Goal: Task Accomplishment & Management: Complete application form

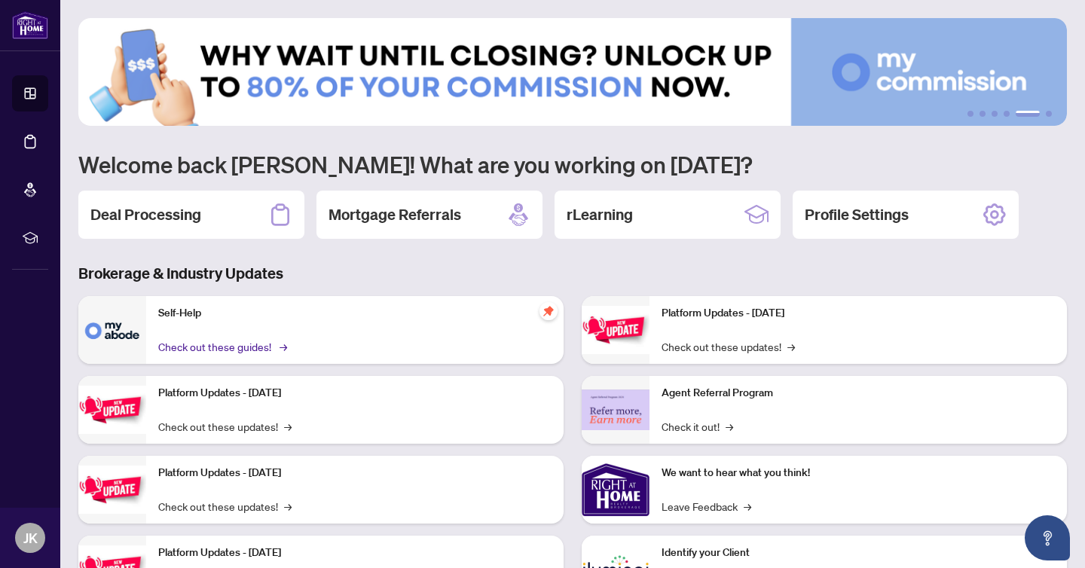
scroll to position [1, 0]
click at [171, 214] on h2 "Deal Processing" at bounding box center [145, 213] width 111 height 21
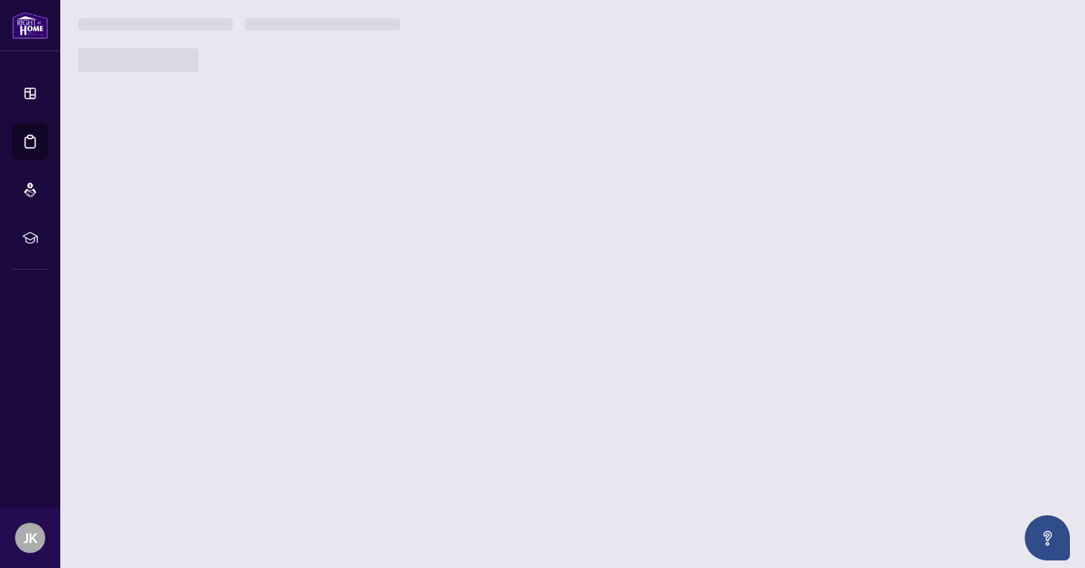
click at [171, 214] on main "1 2 3 4 5 6 Welcome back [PERSON_NAME]! What are you working on [DATE]? Deal Pr…" at bounding box center [572, 284] width 1025 height 568
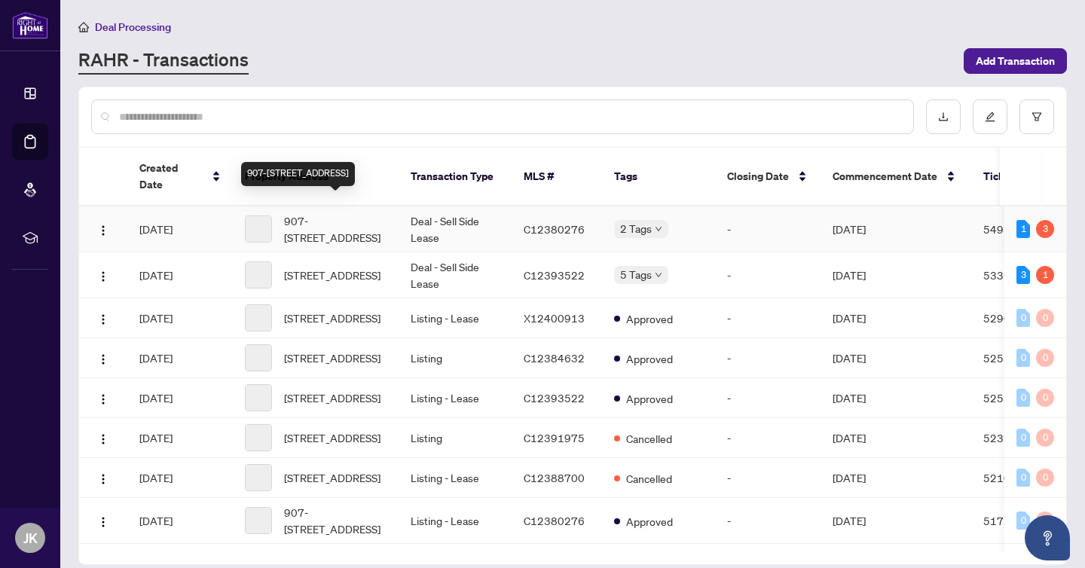
click at [310, 218] on span "907-[STREET_ADDRESS]" at bounding box center [335, 228] width 102 height 33
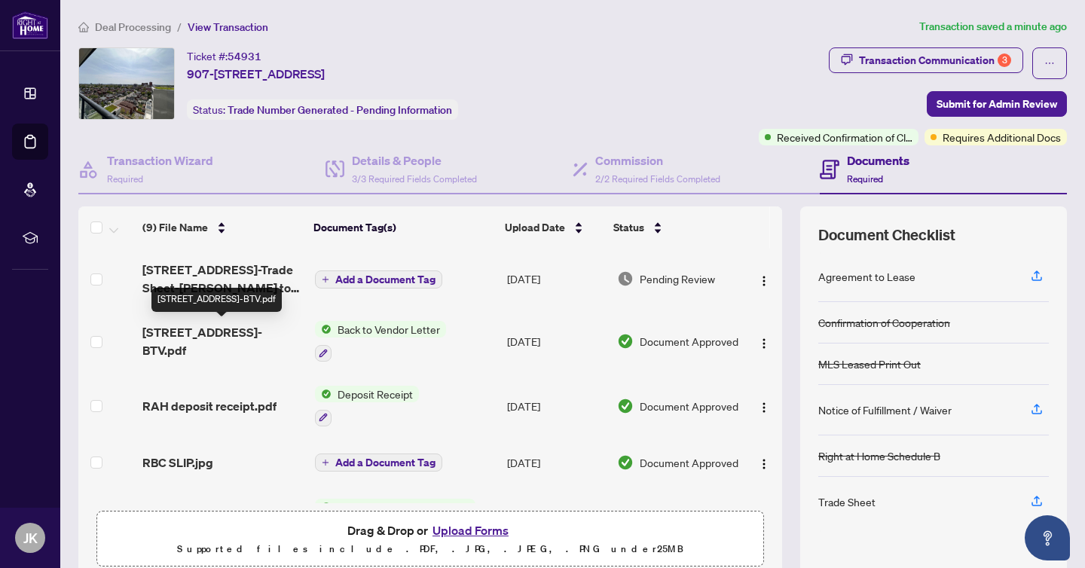
click at [215, 334] on span "[STREET_ADDRESS]-BTV.pdf" at bounding box center [222, 341] width 160 height 36
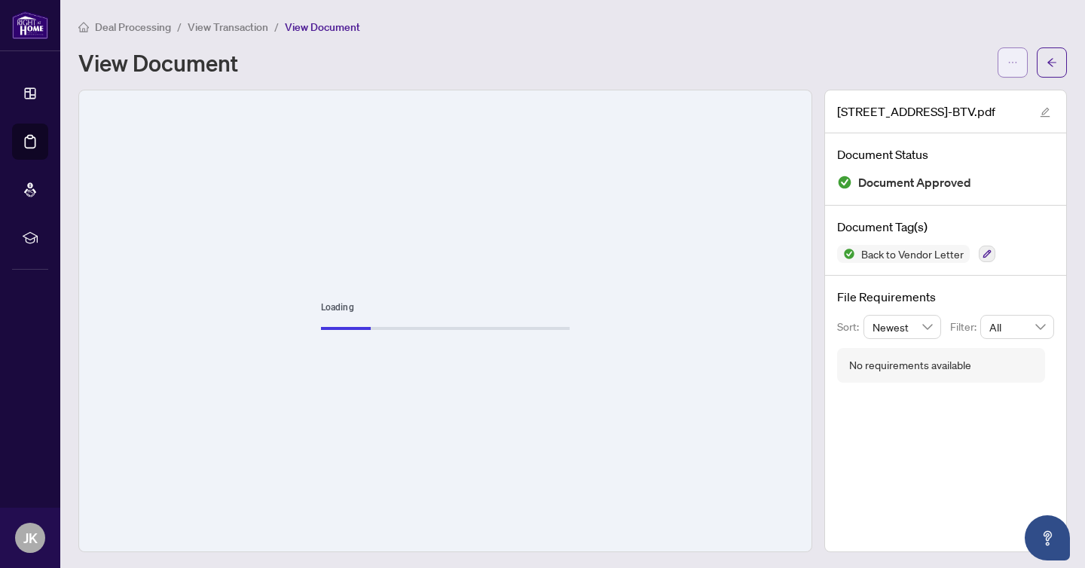
click at [1014, 66] on icon "ellipsis" at bounding box center [1012, 62] width 11 height 11
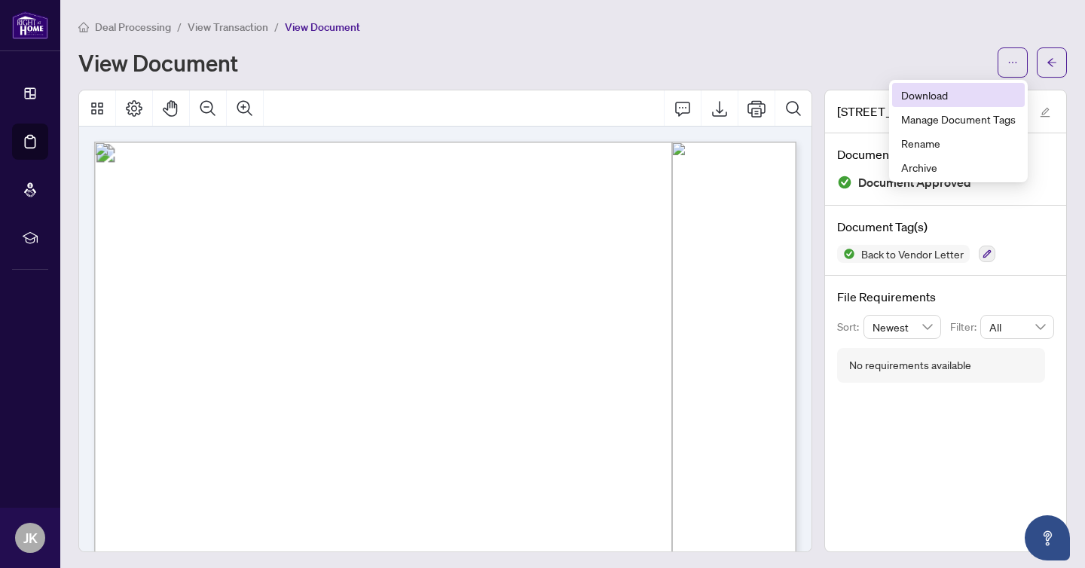
click at [931, 96] on span "Download" at bounding box center [958, 95] width 115 height 17
click at [1040, 64] on button "button" at bounding box center [1052, 62] width 30 height 30
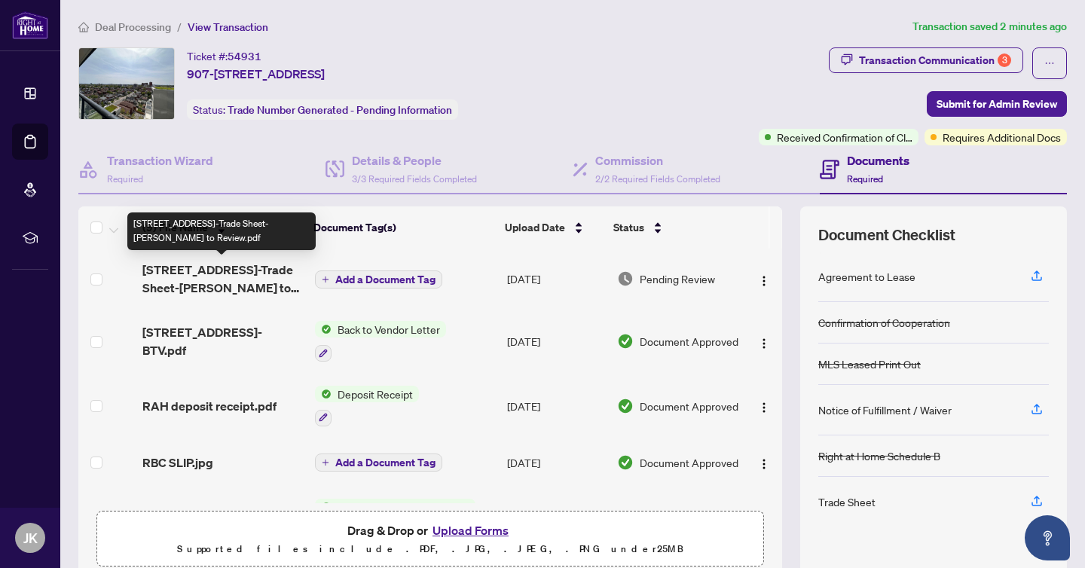
click at [212, 268] on span "[STREET_ADDRESS]-Trade Sheet-[PERSON_NAME] to Review.pdf" at bounding box center [222, 279] width 160 height 36
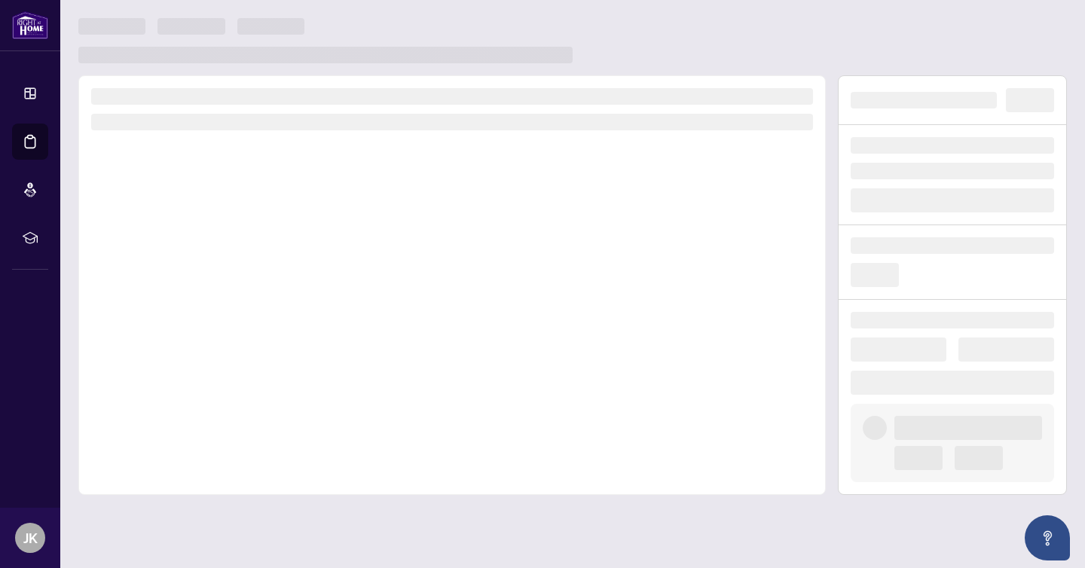
click at [213, 268] on div at bounding box center [451, 285] width 747 height 420
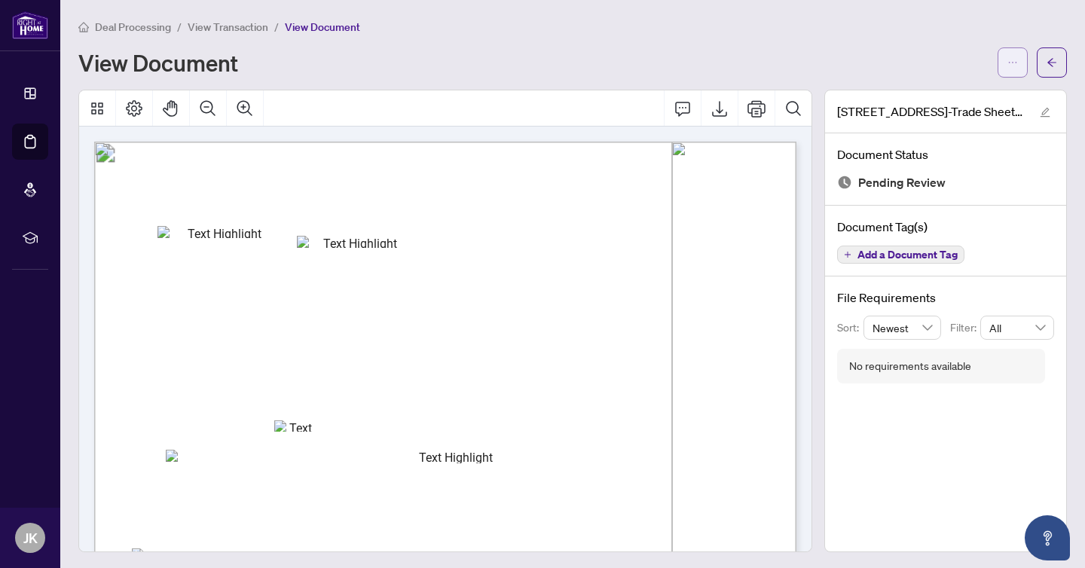
click at [1016, 69] on span "button" at bounding box center [1012, 62] width 11 height 24
click at [928, 97] on span "Download" at bounding box center [958, 95] width 115 height 17
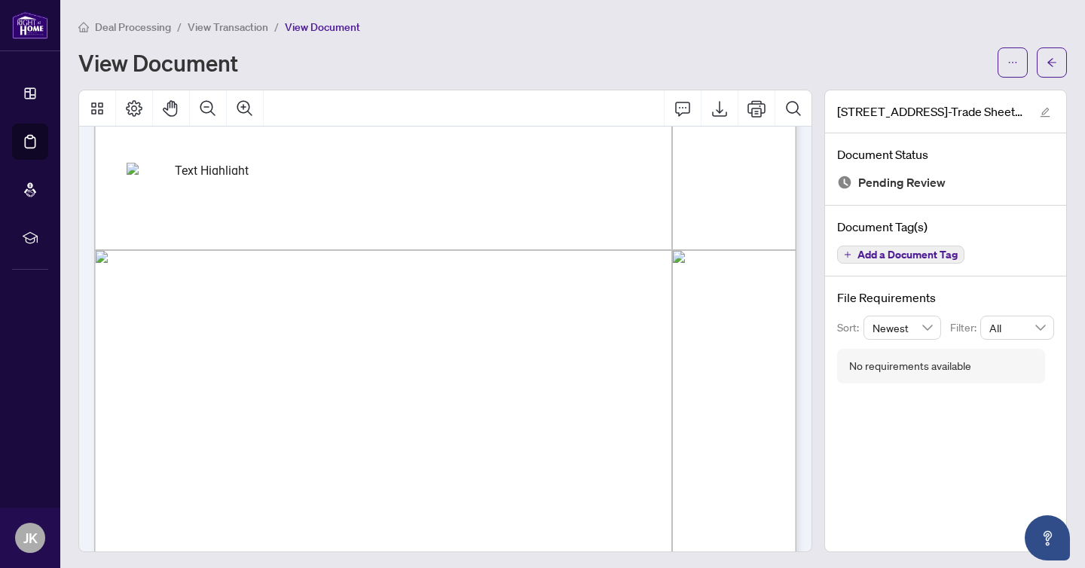
scroll to position [514, 0]
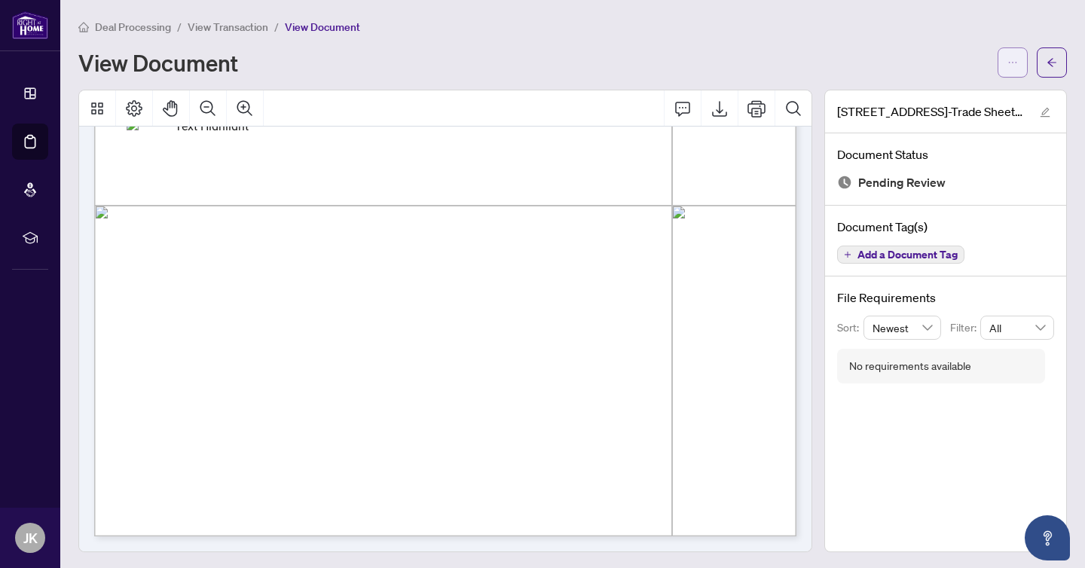
click at [1016, 64] on icon "ellipsis" at bounding box center [1012, 62] width 11 height 11
click at [931, 102] on span "Download" at bounding box center [958, 95] width 115 height 17
click at [127, 26] on span "Deal Processing" at bounding box center [133, 27] width 76 height 14
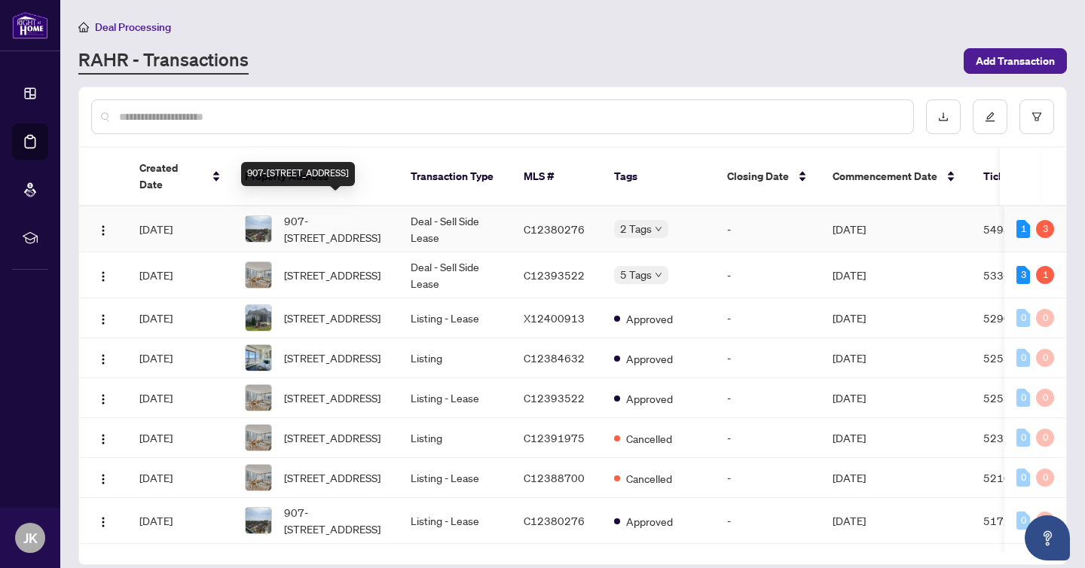
click at [342, 212] on span "907-[STREET_ADDRESS]" at bounding box center [335, 228] width 102 height 33
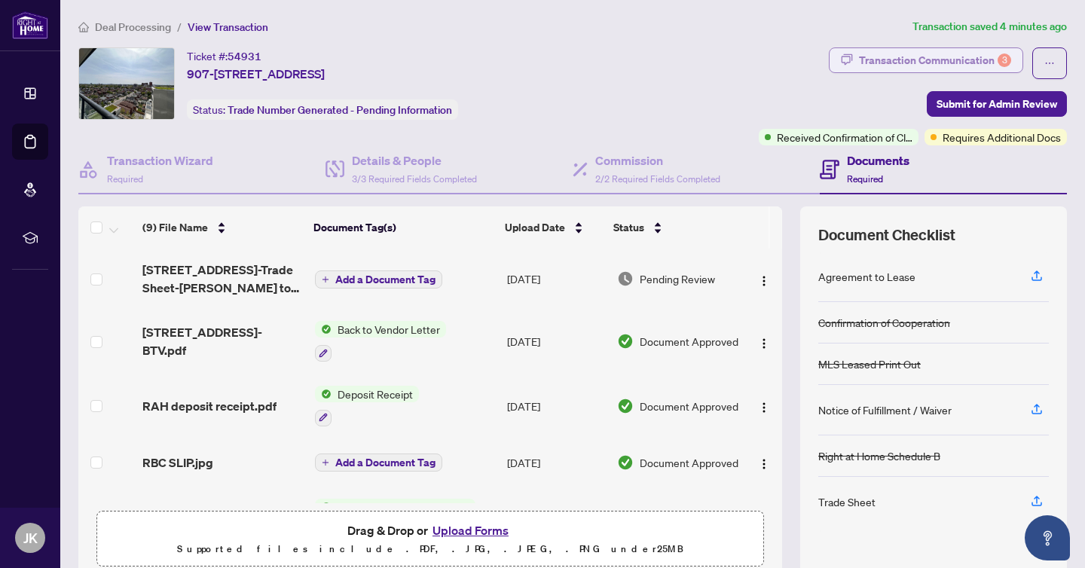
click at [888, 63] on div "Transaction Communication 3" at bounding box center [935, 60] width 152 height 24
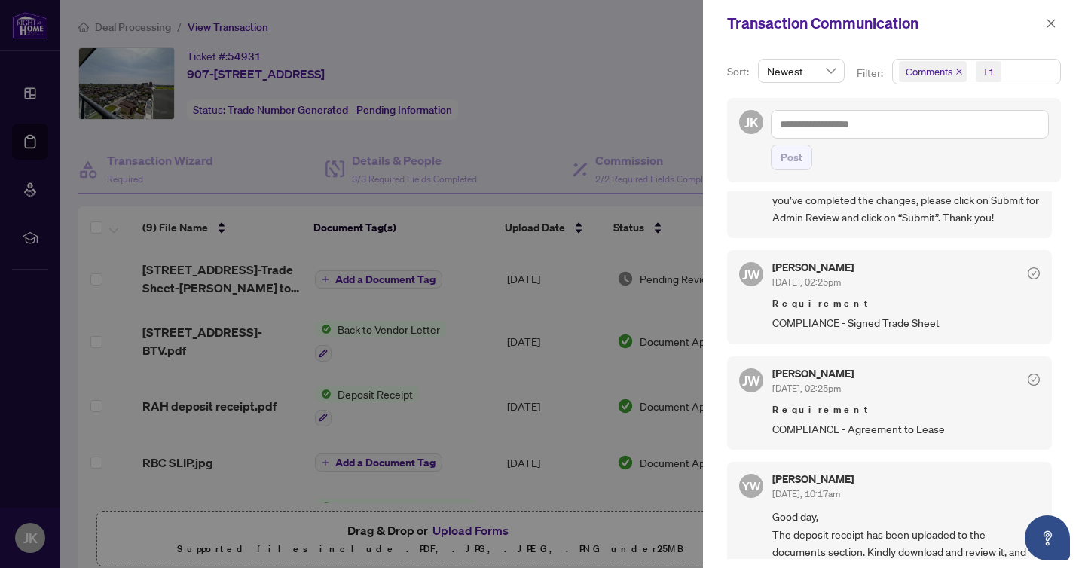
scroll to position [282, 0]
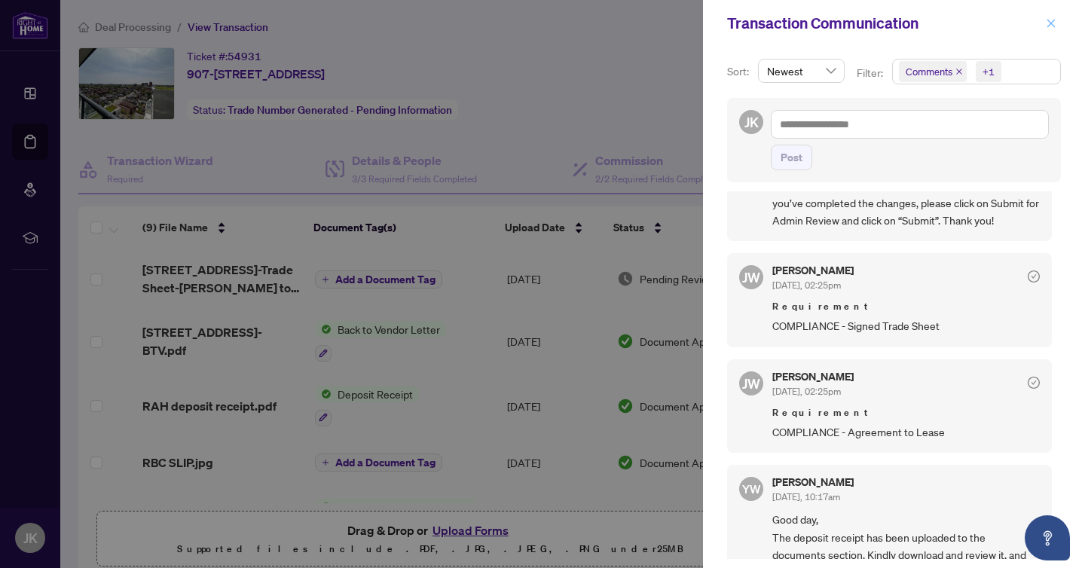
click at [1052, 21] on icon "close" at bounding box center [1051, 23] width 11 height 11
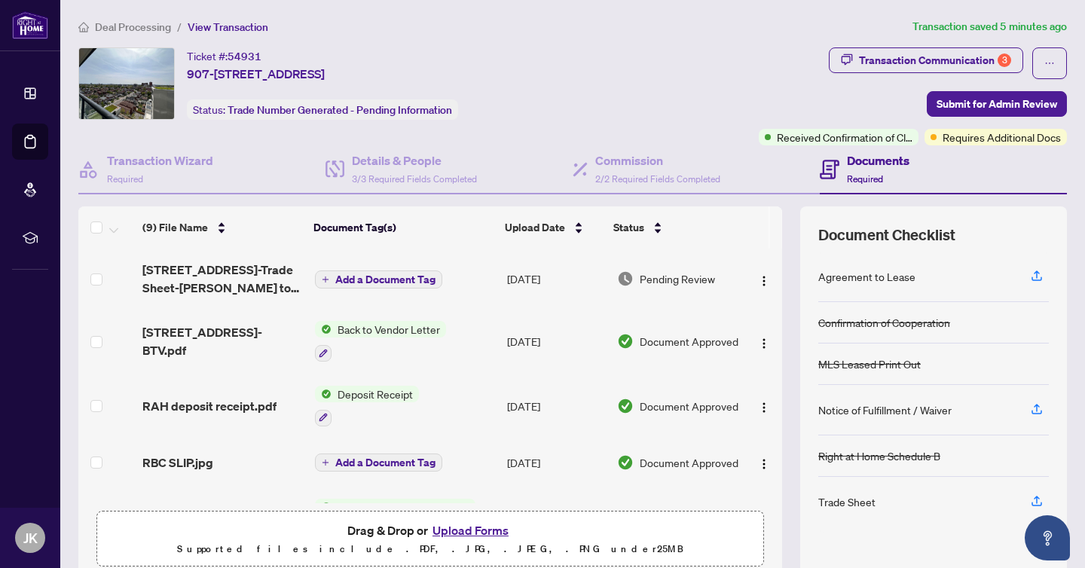
click at [463, 529] on button "Upload Forms" at bounding box center [470, 531] width 85 height 20
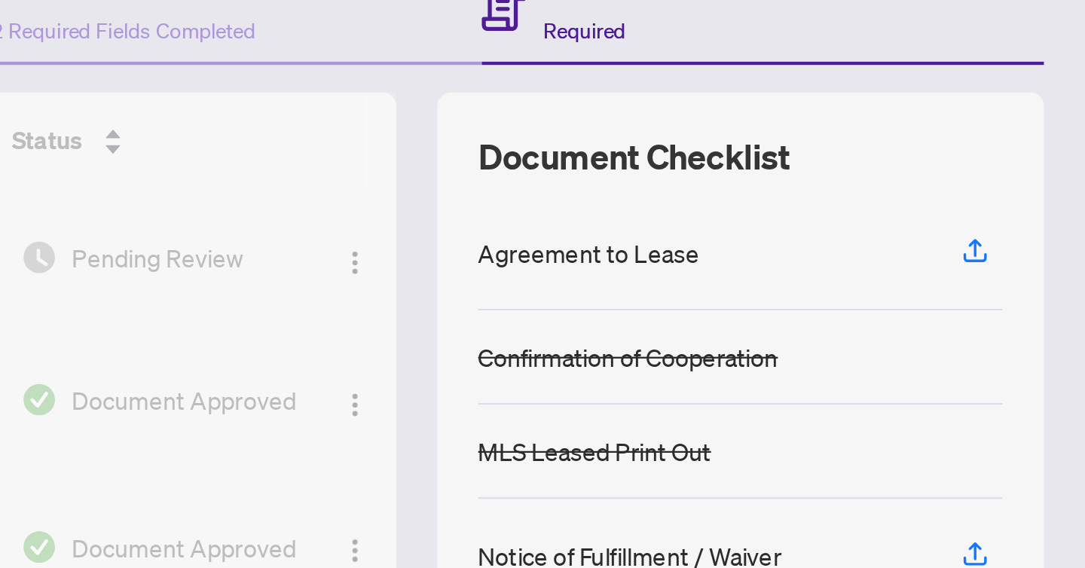
scroll to position [0, 0]
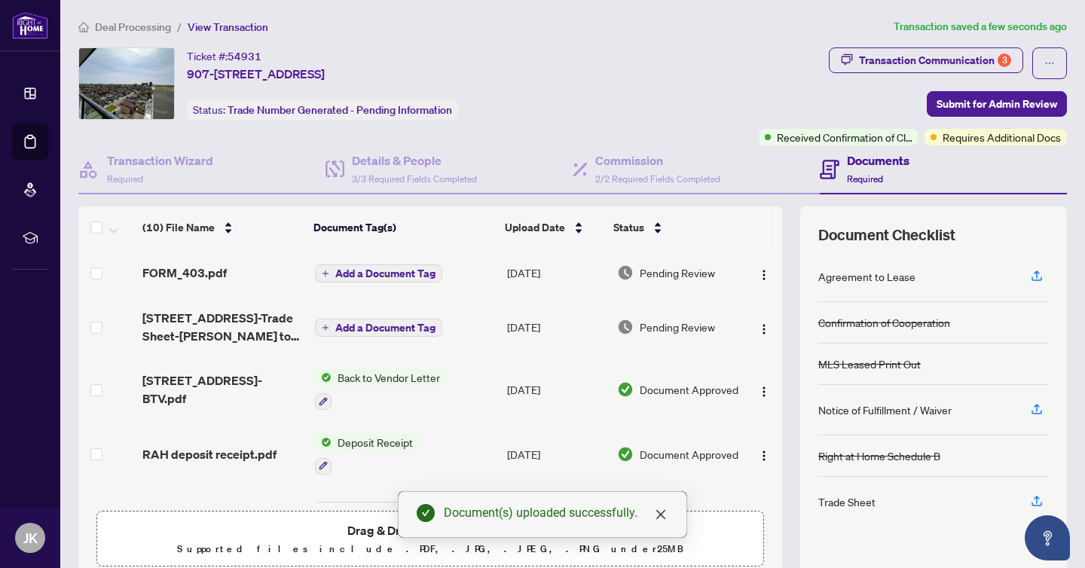
click at [380, 279] on button "Add a Document Tag" at bounding box center [378, 273] width 127 height 18
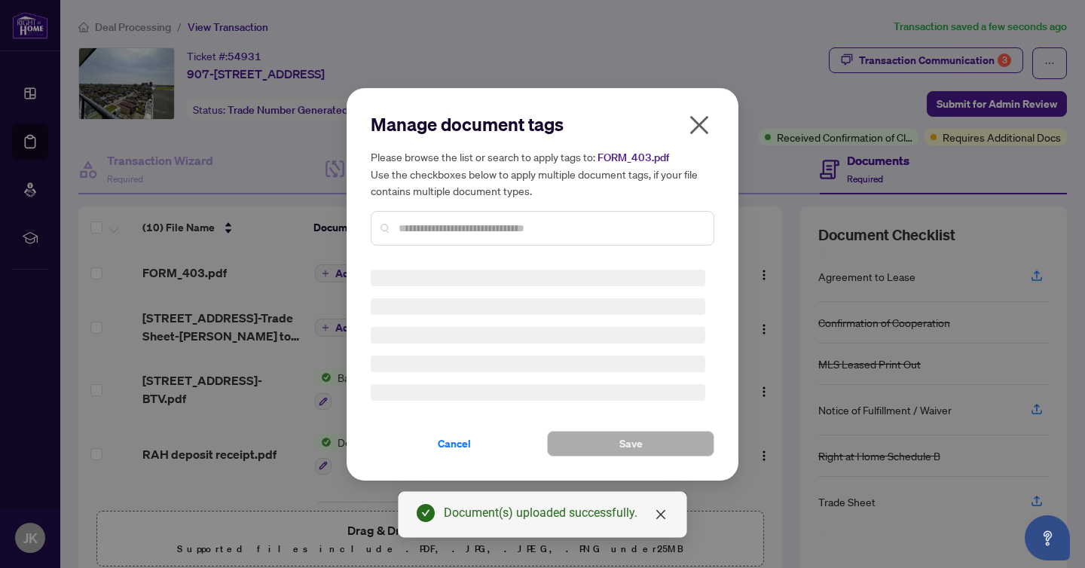
click at [498, 226] on input "text" at bounding box center [550, 228] width 303 height 17
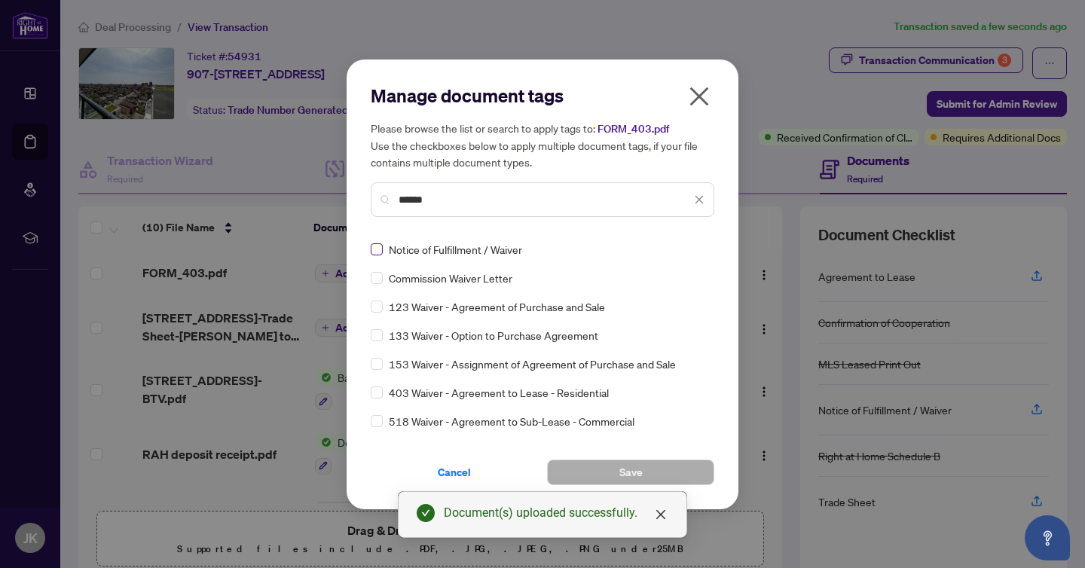
type input "******"
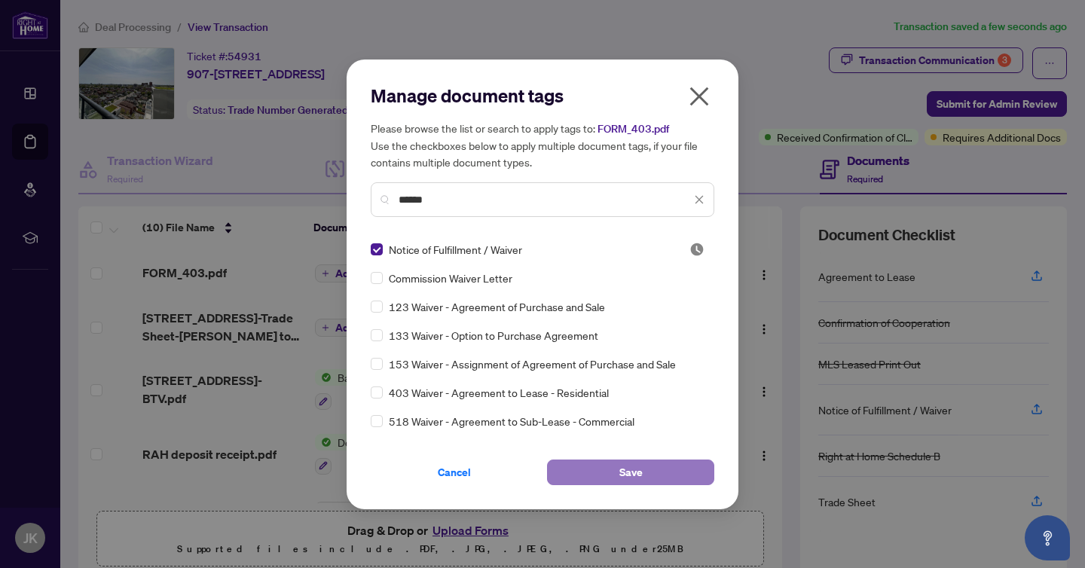
click at [660, 478] on button "Save" at bounding box center [630, 473] width 167 height 26
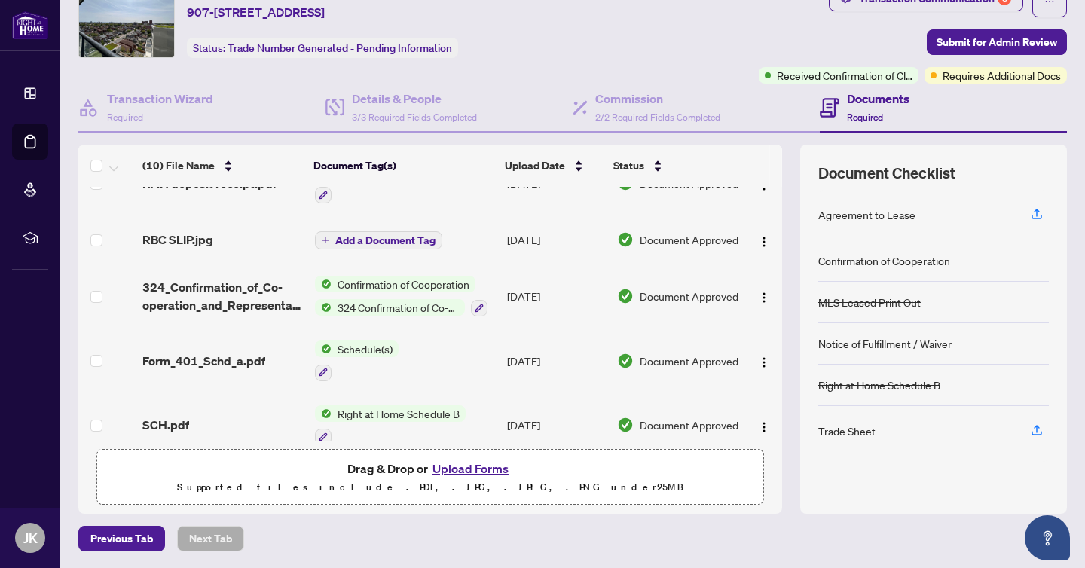
scroll to position [223, 0]
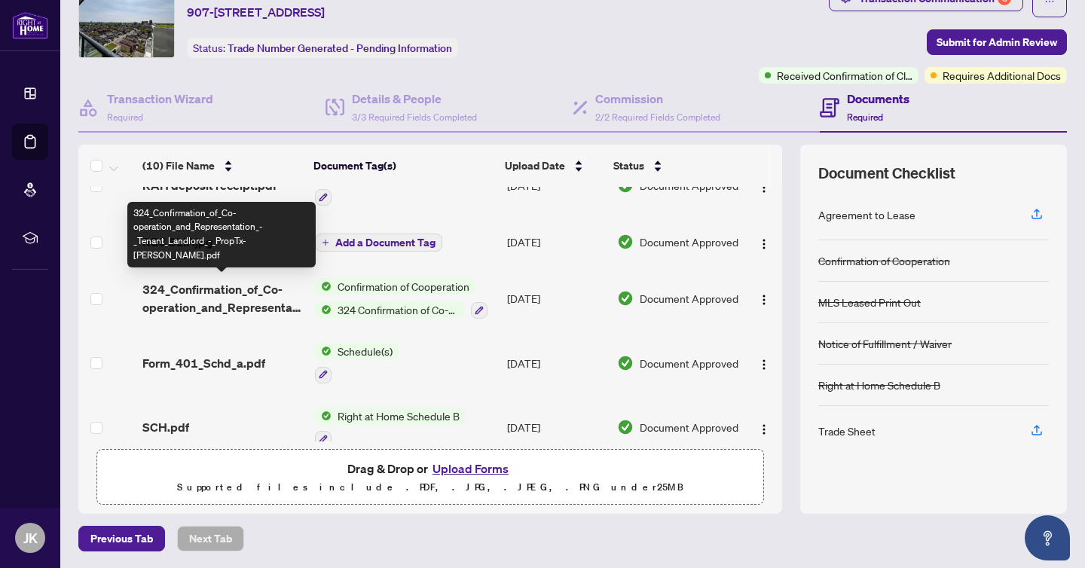
click at [214, 304] on span "324_Confirmation_of_Co-operation_and_Representation_-_Tenant_Landlord_-_PropTx-…" at bounding box center [222, 298] width 160 height 36
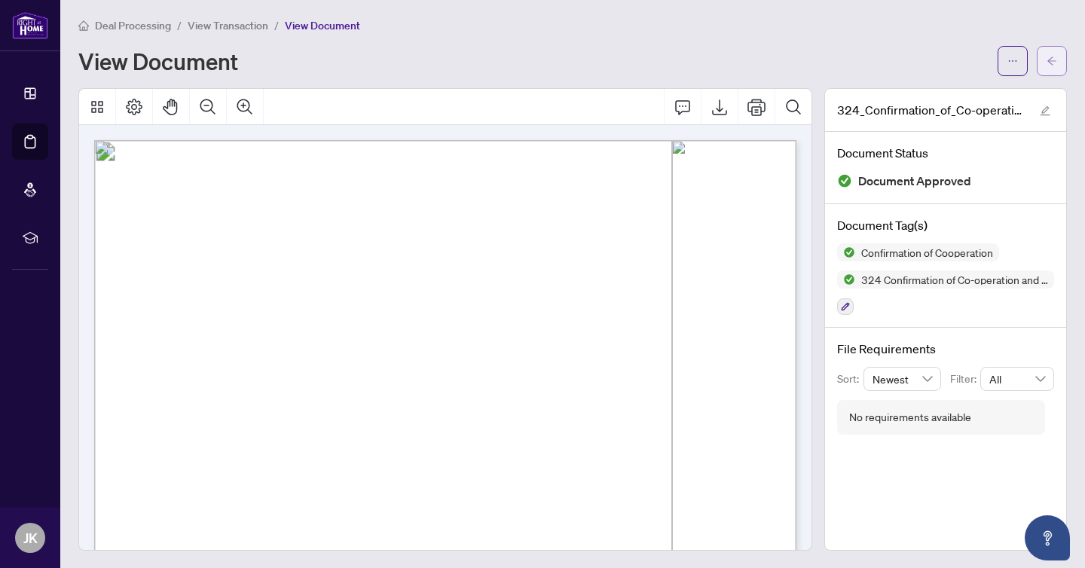
click at [1037, 65] on button "button" at bounding box center [1052, 61] width 30 height 30
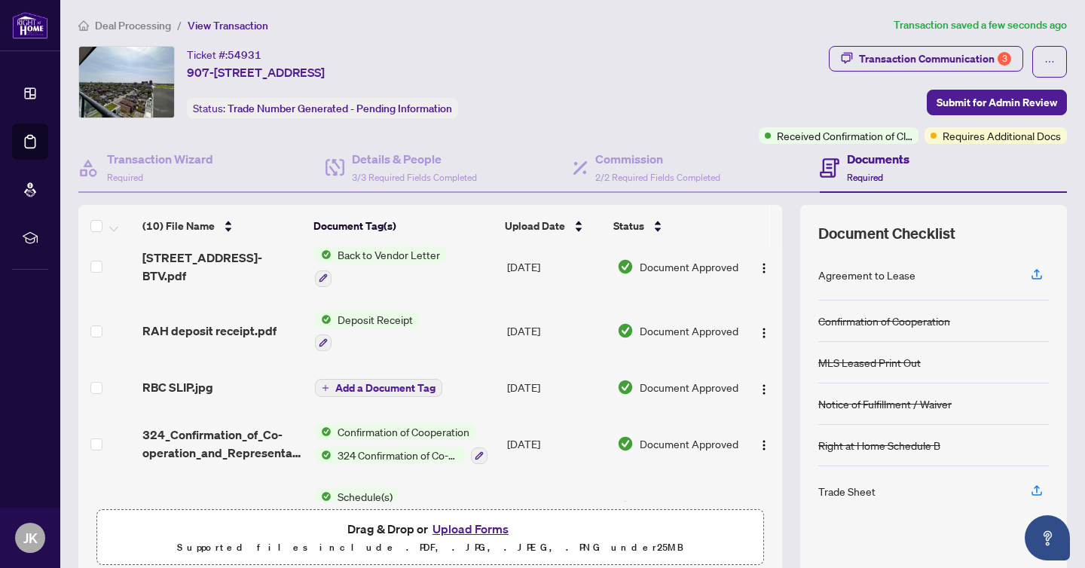
scroll to position [179, 0]
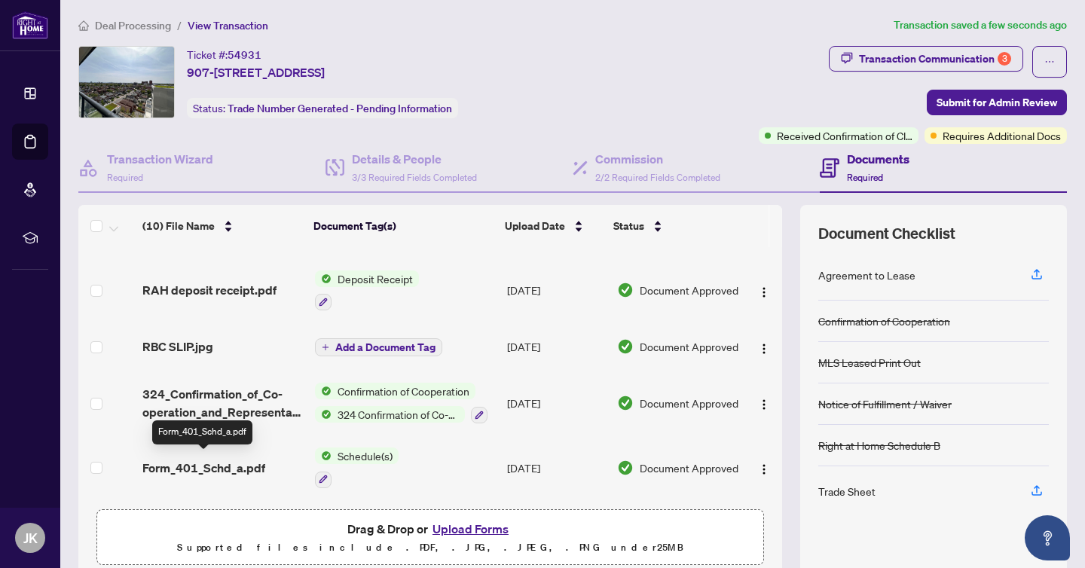
click at [215, 465] on span "Form_401_Schd_a.pdf" at bounding box center [203, 468] width 123 height 18
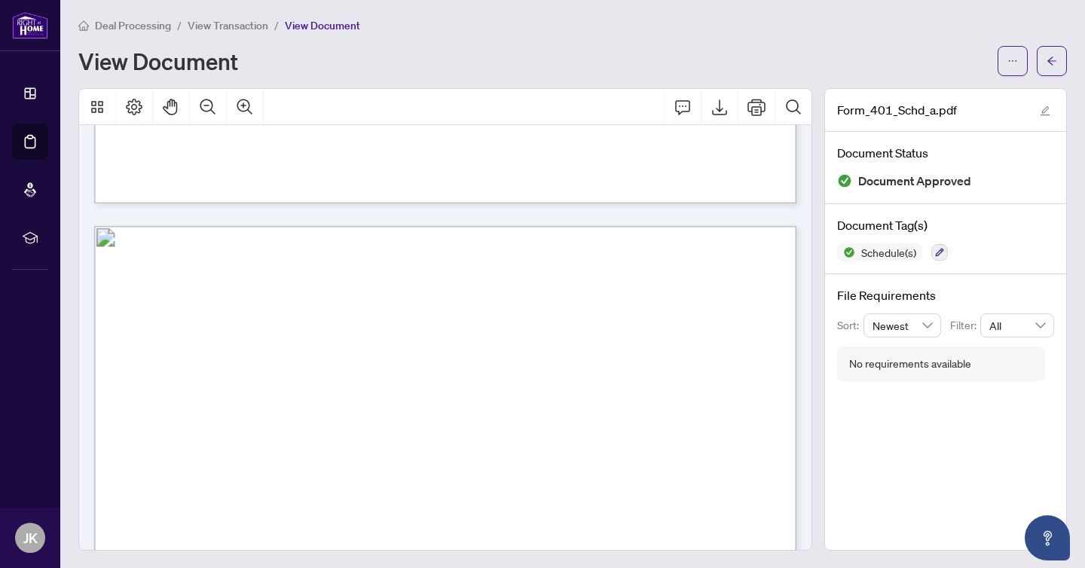
scroll to position [1431, 0]
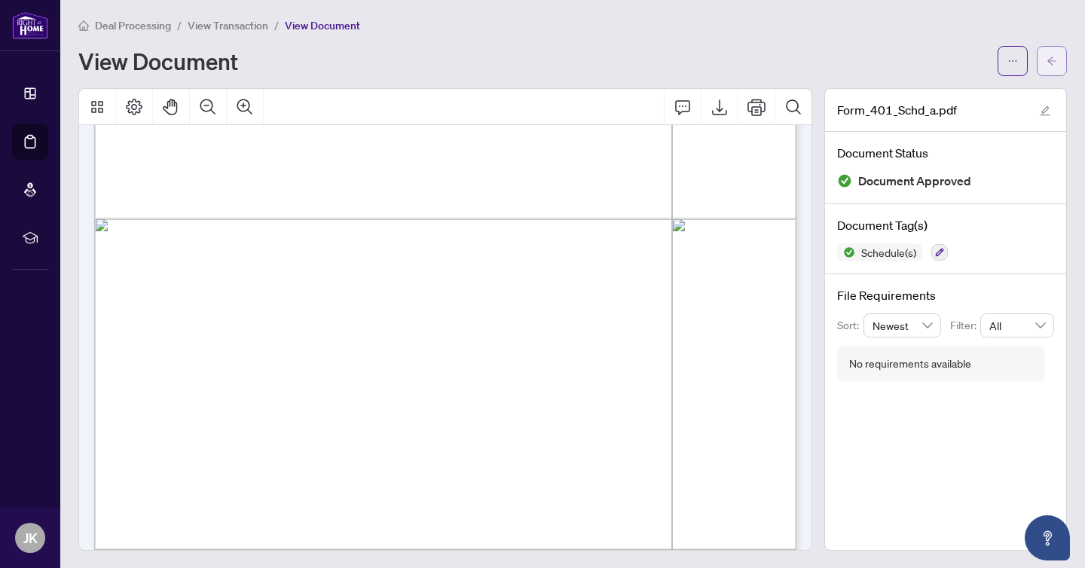
click at [1056, 58] on icon "arrow-left" at bounding box center [1051, 61] width 11 height 11
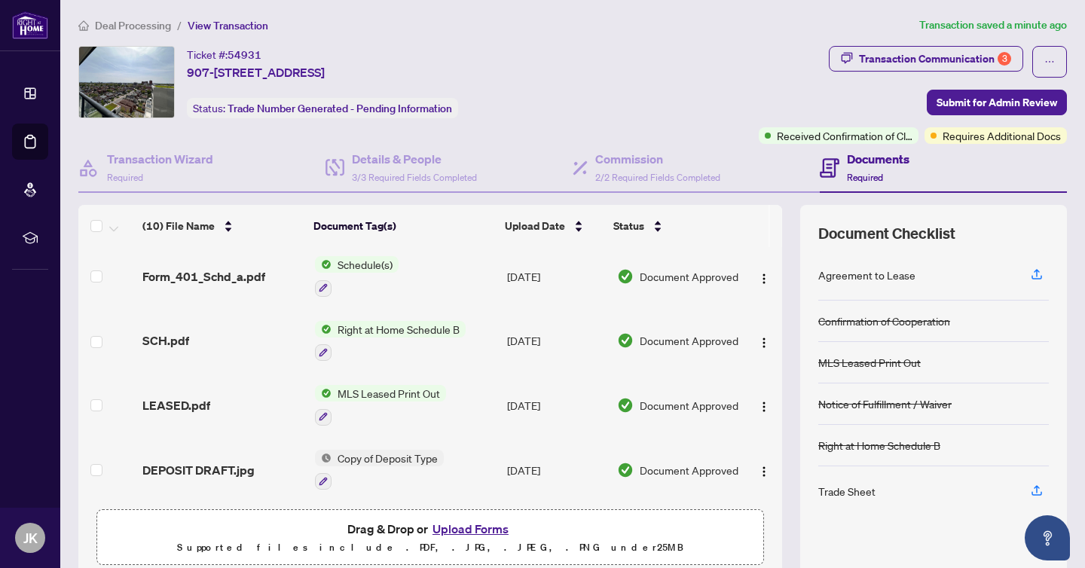
scroll to position [62, 0]
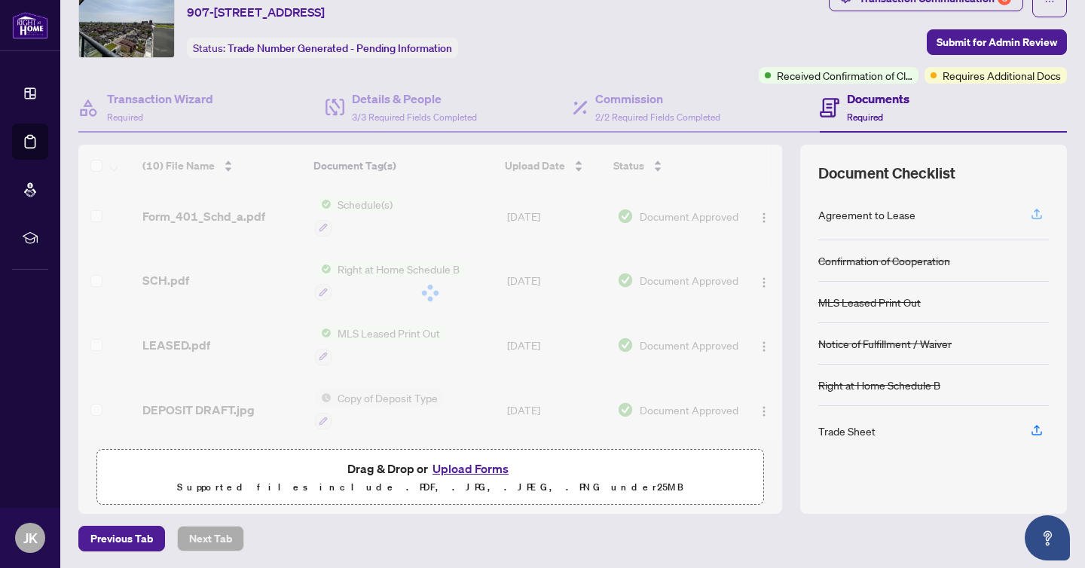
click at [1034, 215] on icon "button" at bounding box center [1037, 214] width 14 height 14
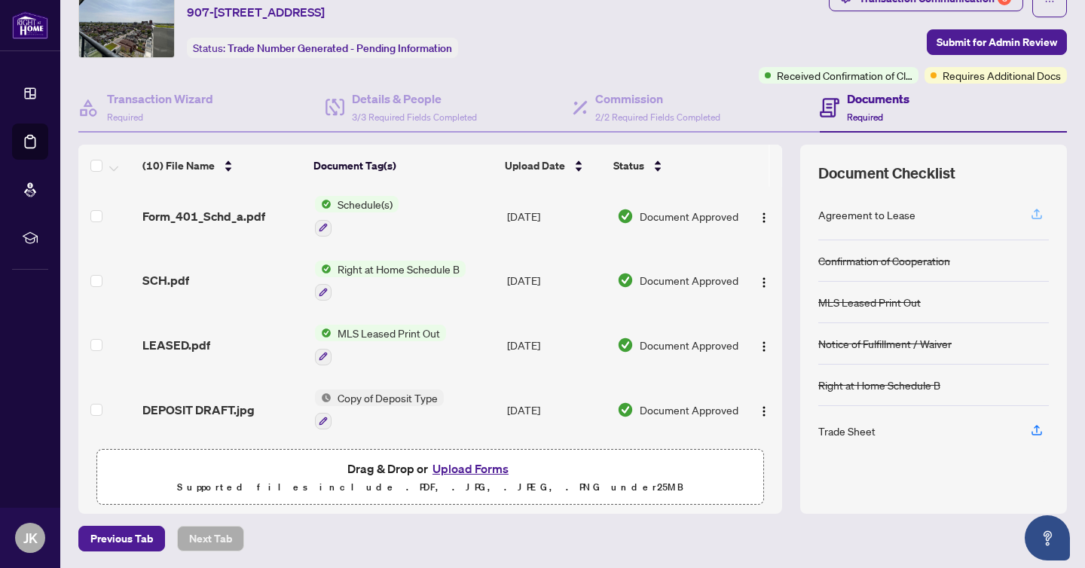
click at [1038, 210] on icon "button" at bounding box center [1037, 213] width 6 height 8
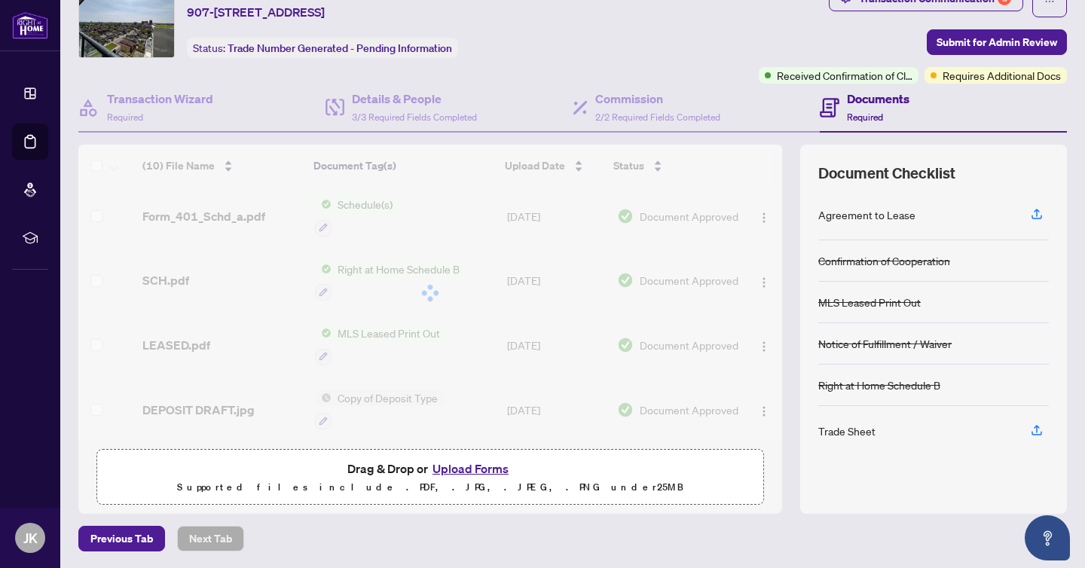
click at [1050, 197] on div "Document Checklist Agreement to Lease Confirmation of Cooperation MLS Leased Pr…" at bounding box center [933, 329] width 267 height 369
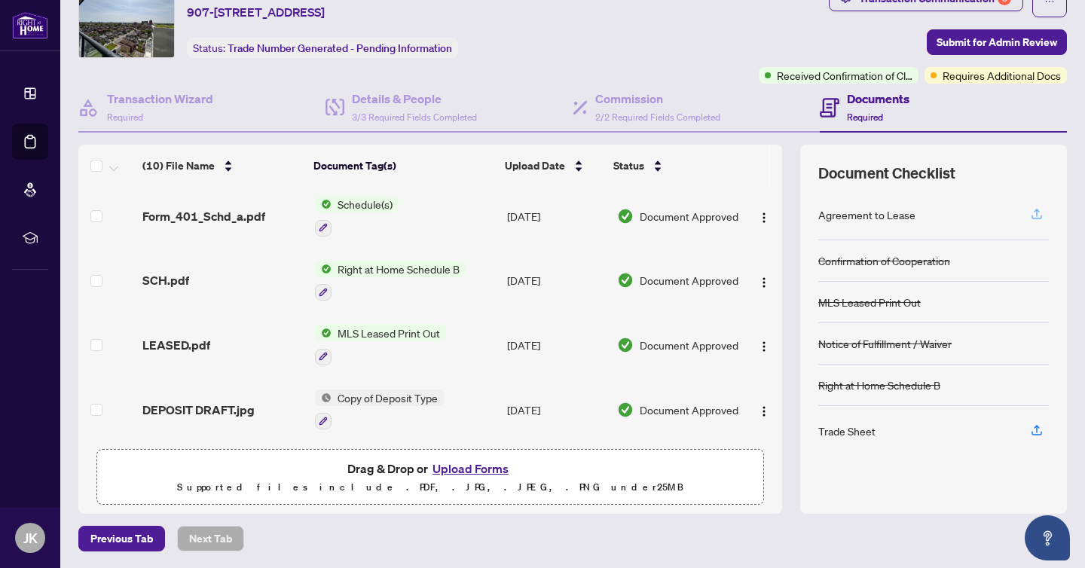
click at [1035, 212] on icon "button" at bounding box center [1037, 214] width 14 height 14
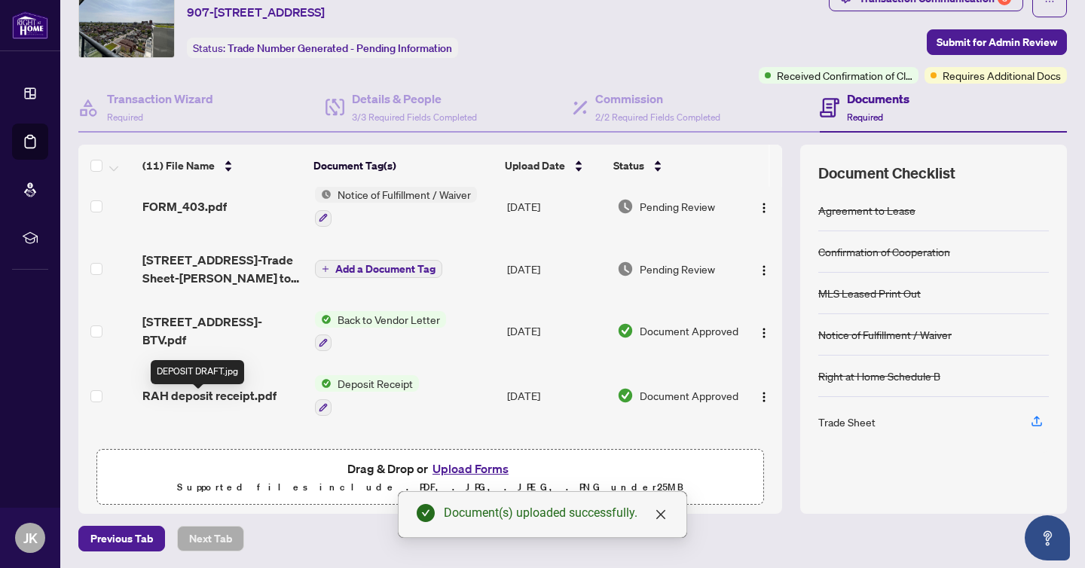
scroll to position [0, 0]
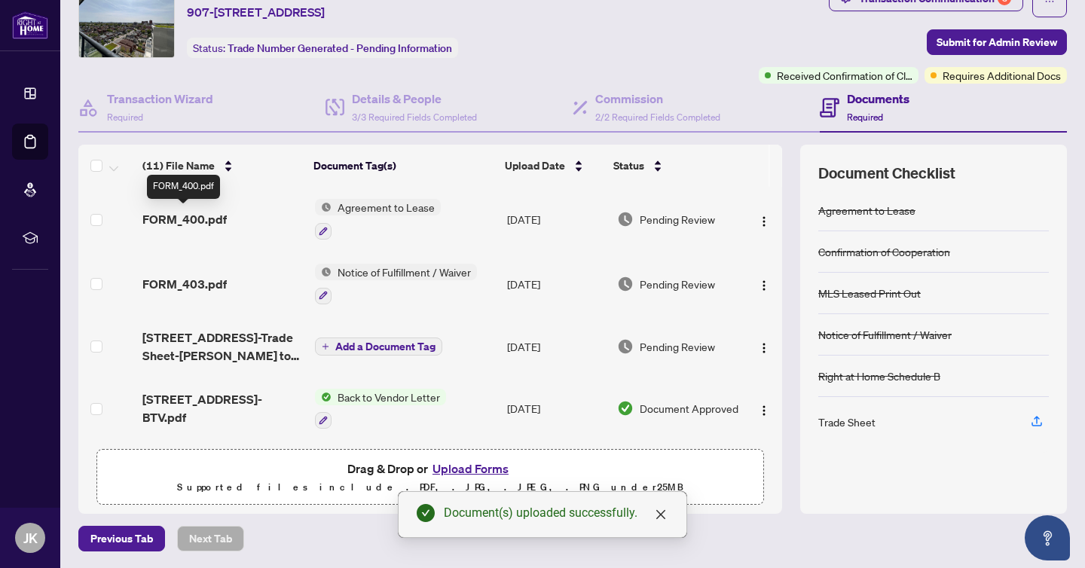
click at [184, 219] on span "FORM_400.pdf" at bounding box center [184, 219] width 84 height 18
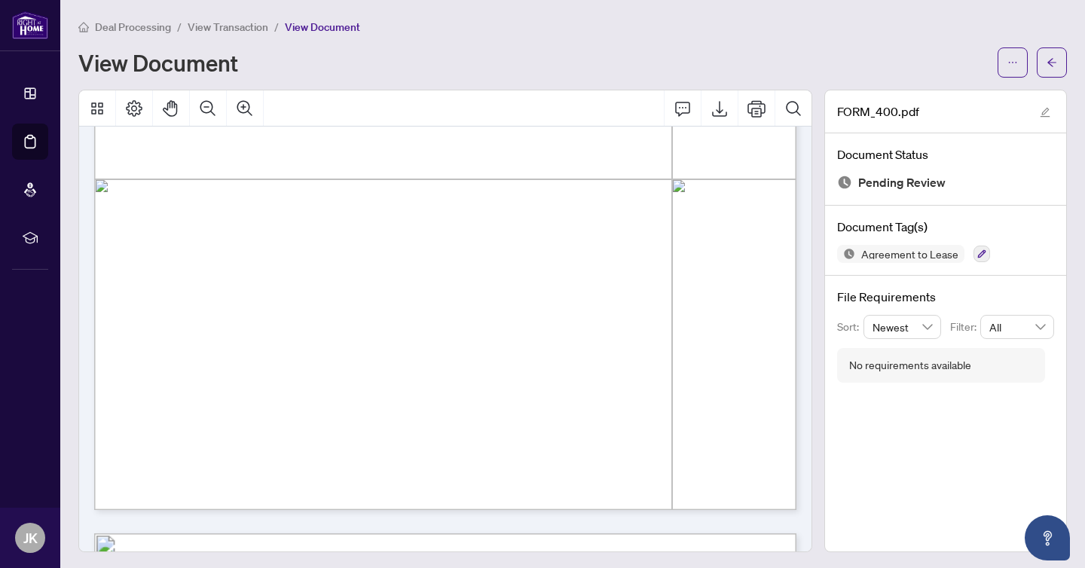
scroll to position [555, 0]
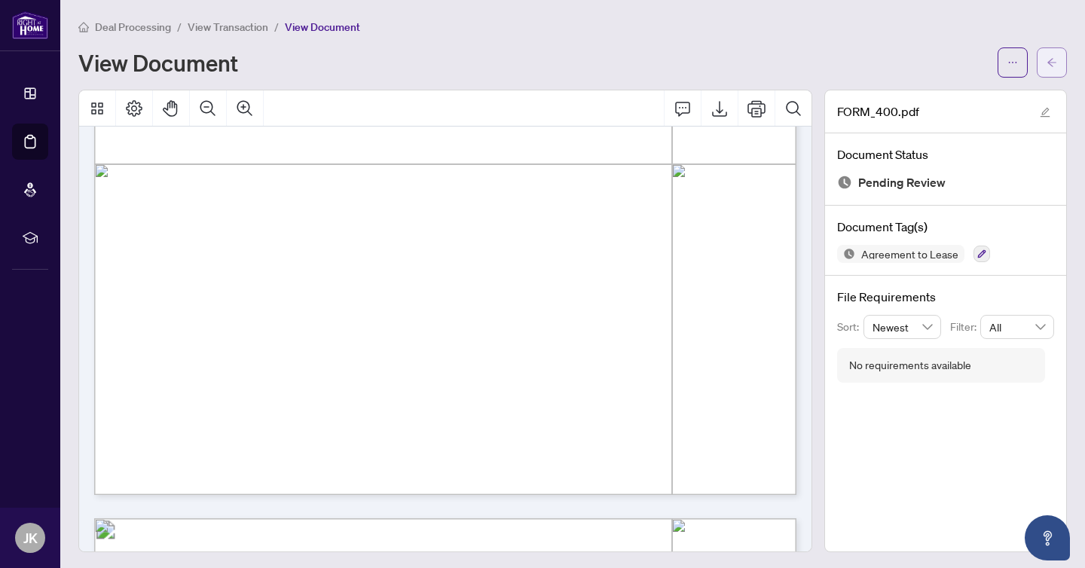
click at [1050, 63] on icon "arrow-left" at bounding box center [1051, 62] width 9 height 8
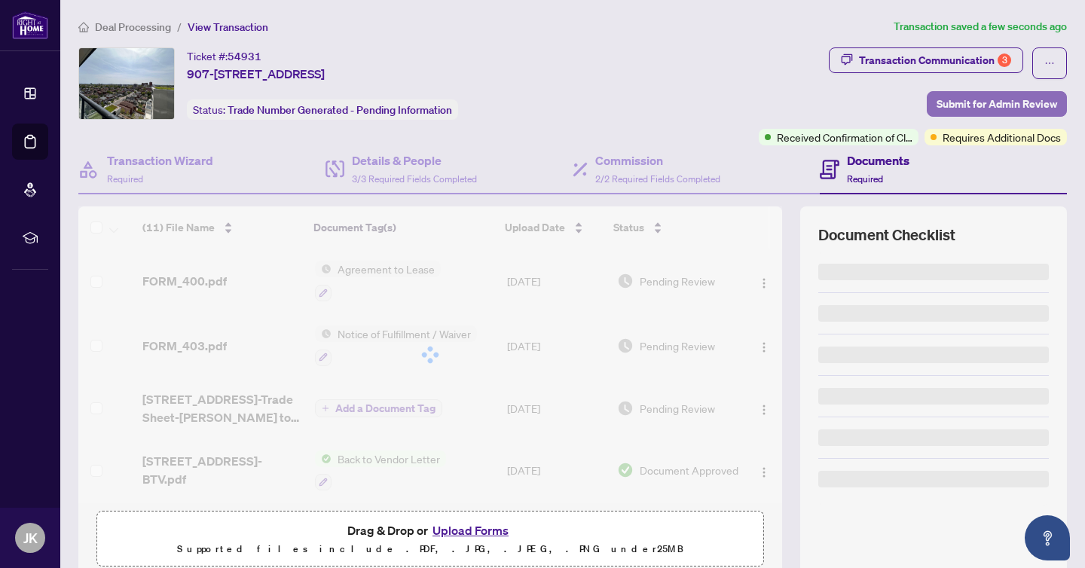
click at [995, 109] on span "Submit for Admin Review" at bounding box center [996, 104] width 121 height 24
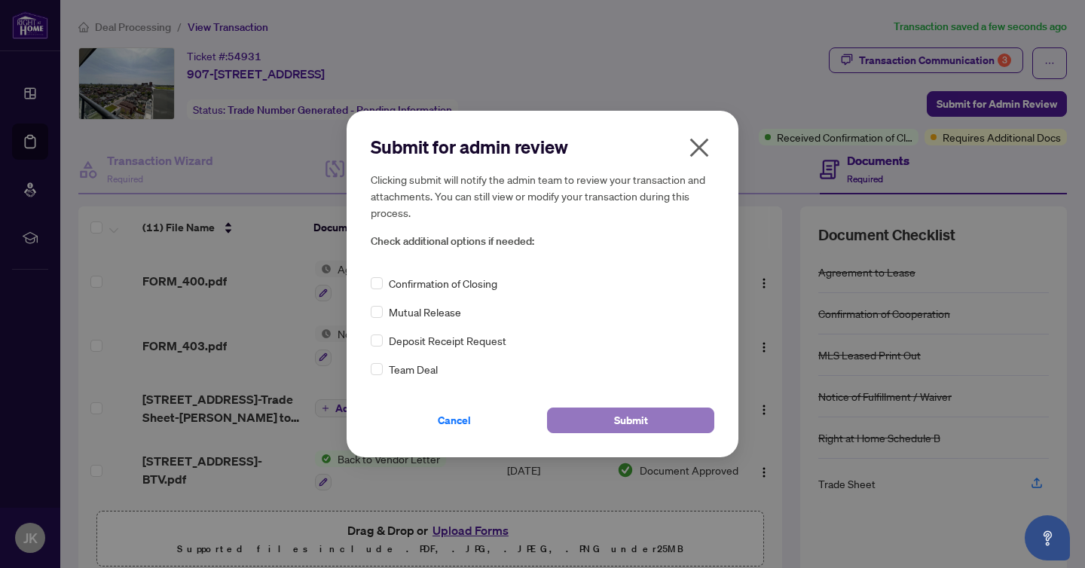
click at [622, 417] on span "Submit" at bounding box center [631, 420] width 34 height 24
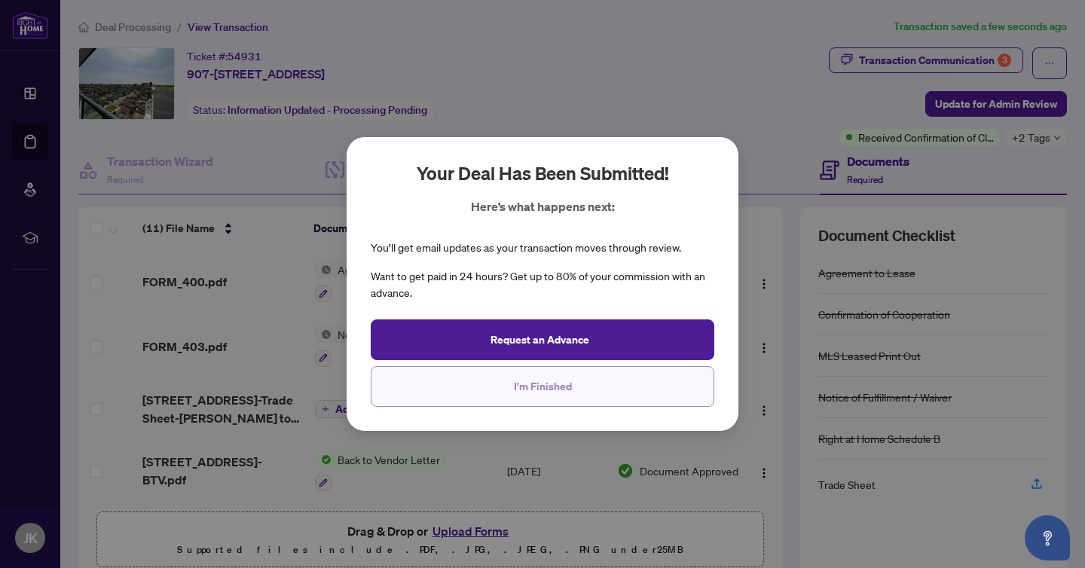
click at [533, 383] on span "I'm Finished" at bounding box center [543, 386] width 58 height 24
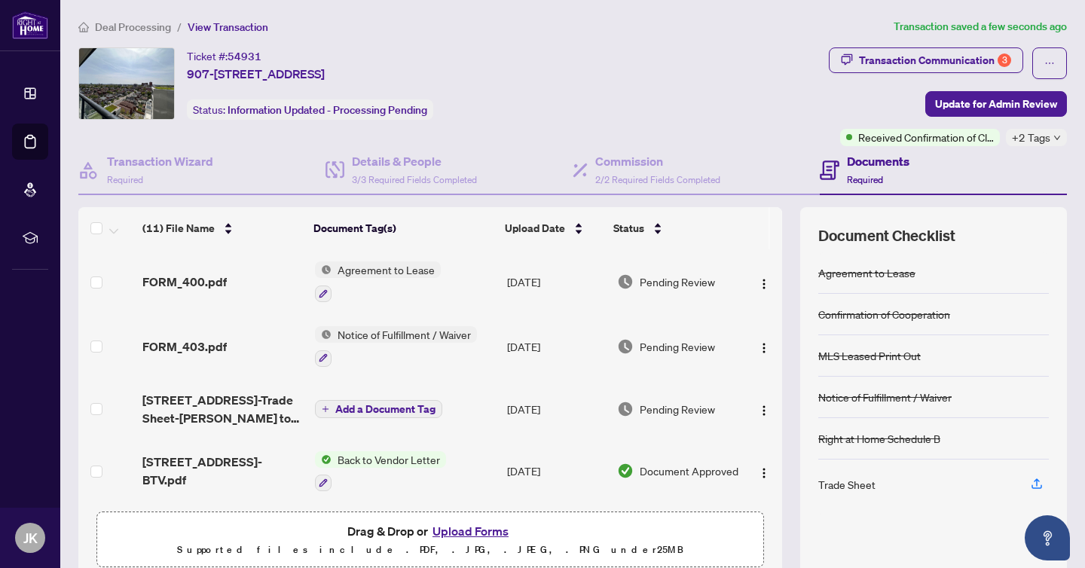
click at [697, 127] on div "Ticket #: 54931 907-[STREET_ADDRESS] Status: Information Updated - Processing P…" at bounding box center [450, 96] width 750 height 99
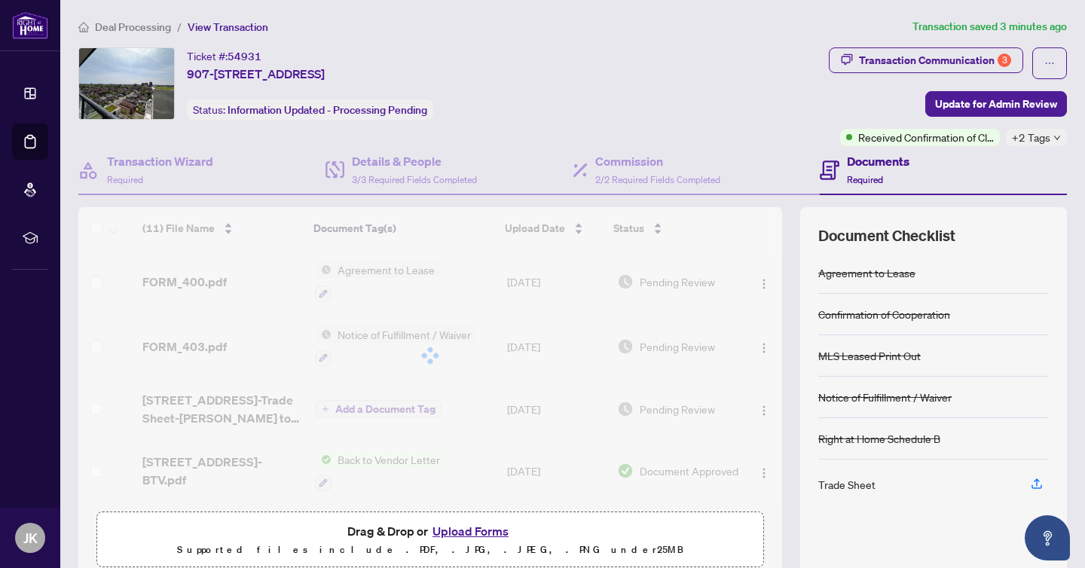
scroll to position [1, 0]
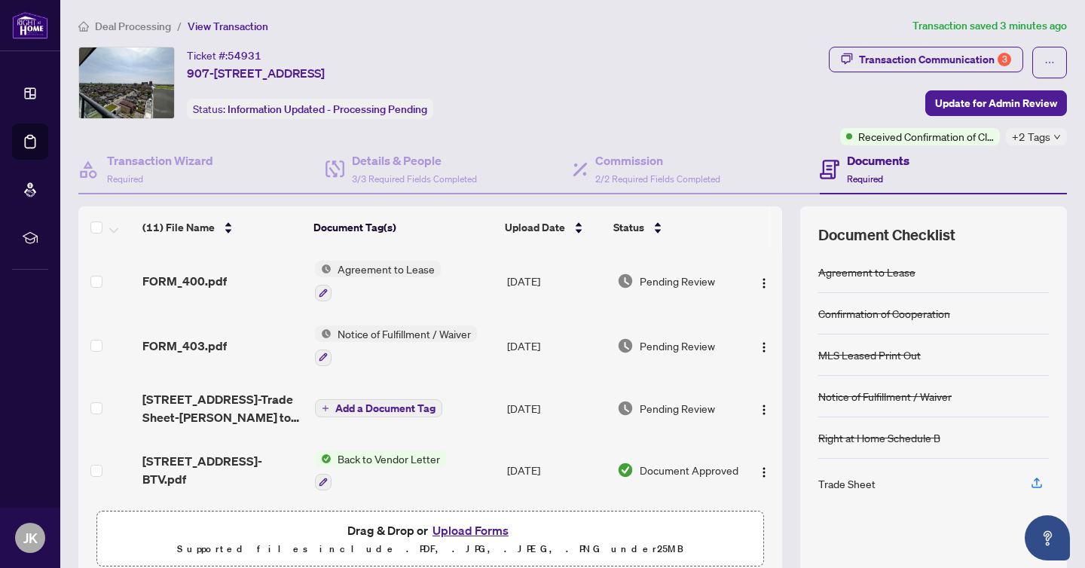
click at [115, 17] on main "Deal Processing / View Transaction Transaction saved 3 minutes ago Ticket #: 54…" at bounding box center [572, 284] width 1025 height 568
click at [121, 24] on span "Deal Processing" at bounding box center [133, 27] width 76 height 14
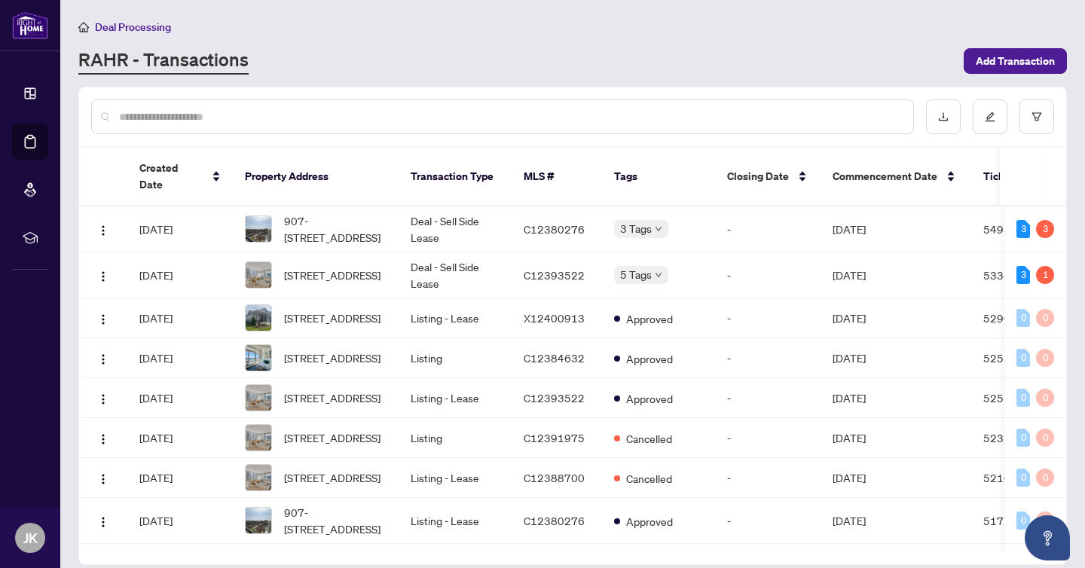
click at [328, 108] on input "text" at bounding box center [510, 116] width 782 height 17
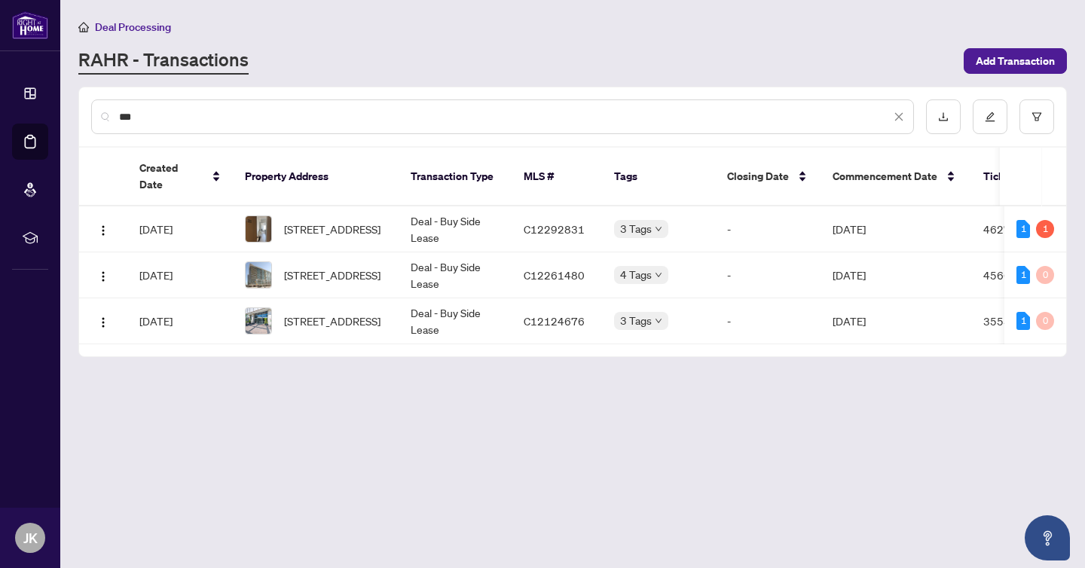
click at [204, 117] on input "***" at bounding box center [504, 116] width 771 height 17
type input "********"
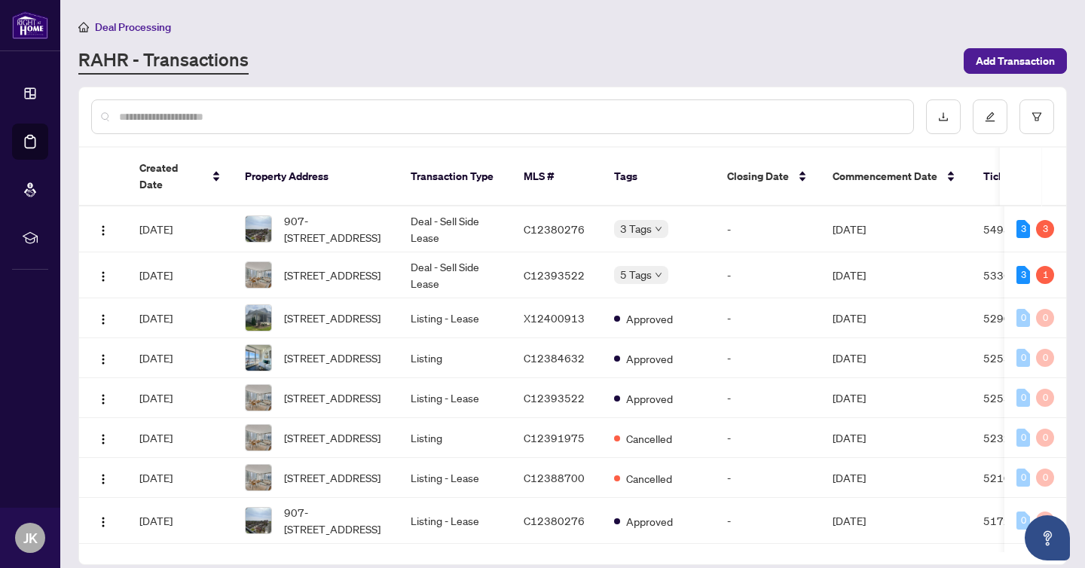
click at [509, 118] on input "text" at bounding box center [510, 116] width 782 height 17
paste input "*********"
type input "*********"
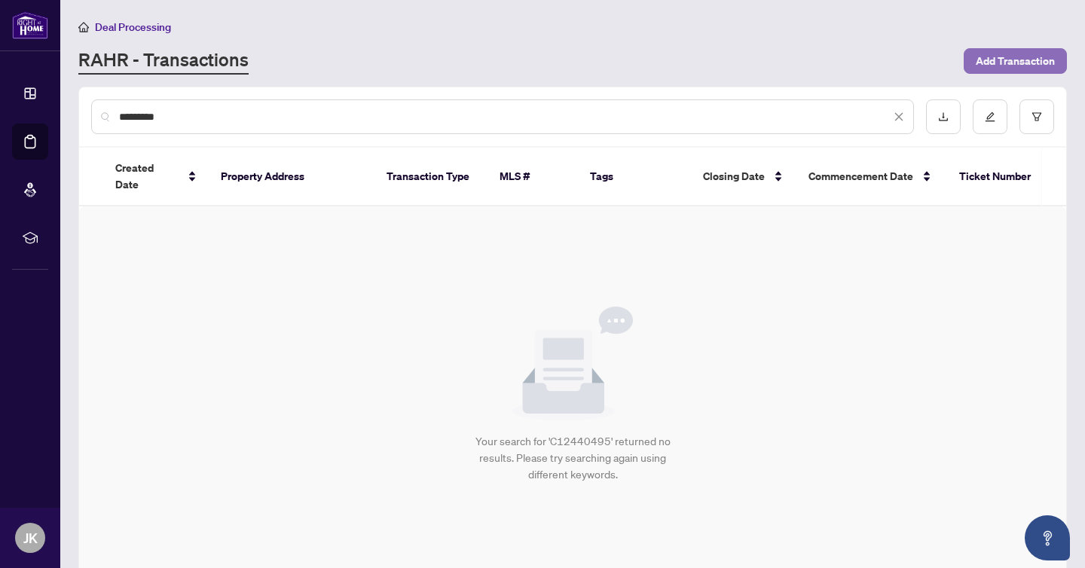
click at [994, 60] on span "Add Transaction" at bounding box center [1015, 61] width 79 height 24
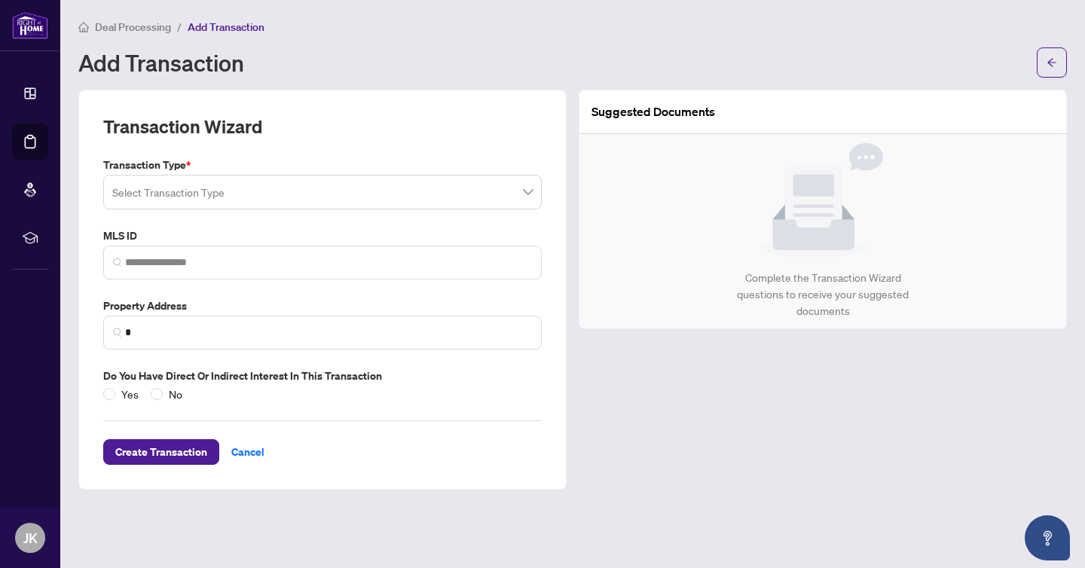
click at [396, 195] on input "search" at bounding box center [315, 194] width 407 height 33
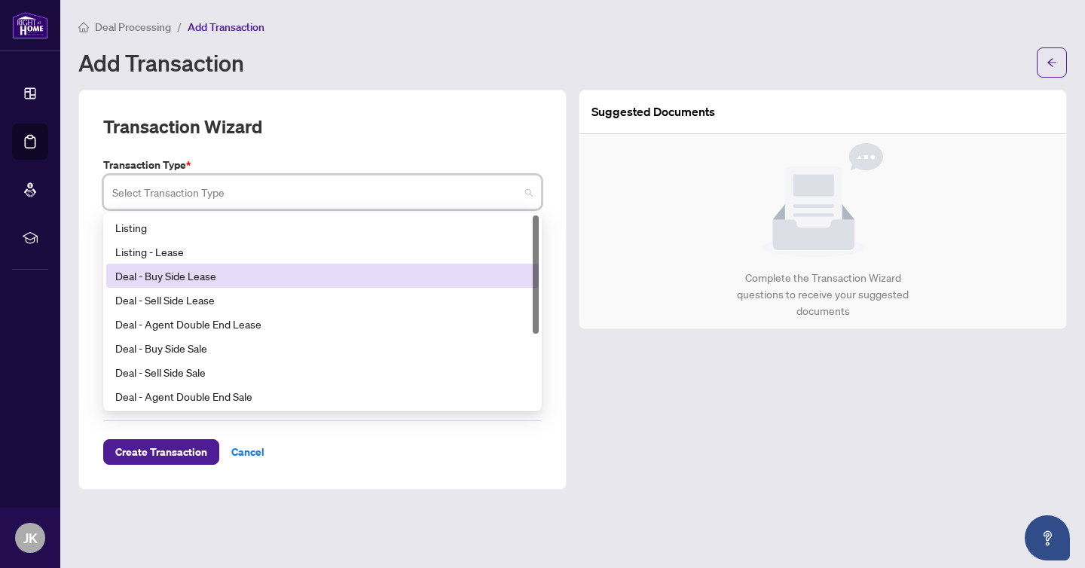
scroll to position [5, 0]
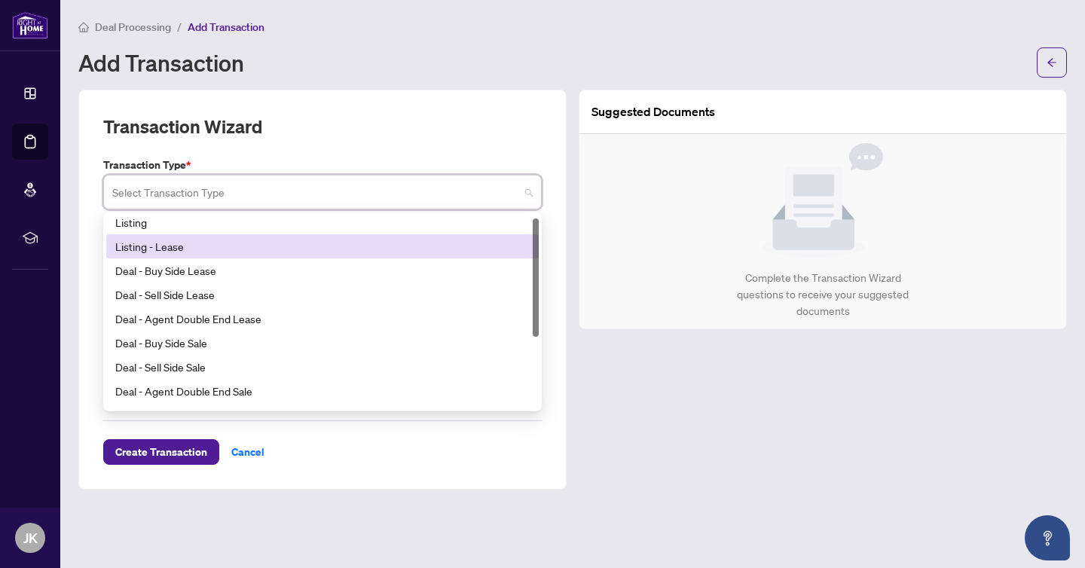
click at [272, 246] on div "Listing - Lease" at bounding box center [322, 246] width 414 height 17
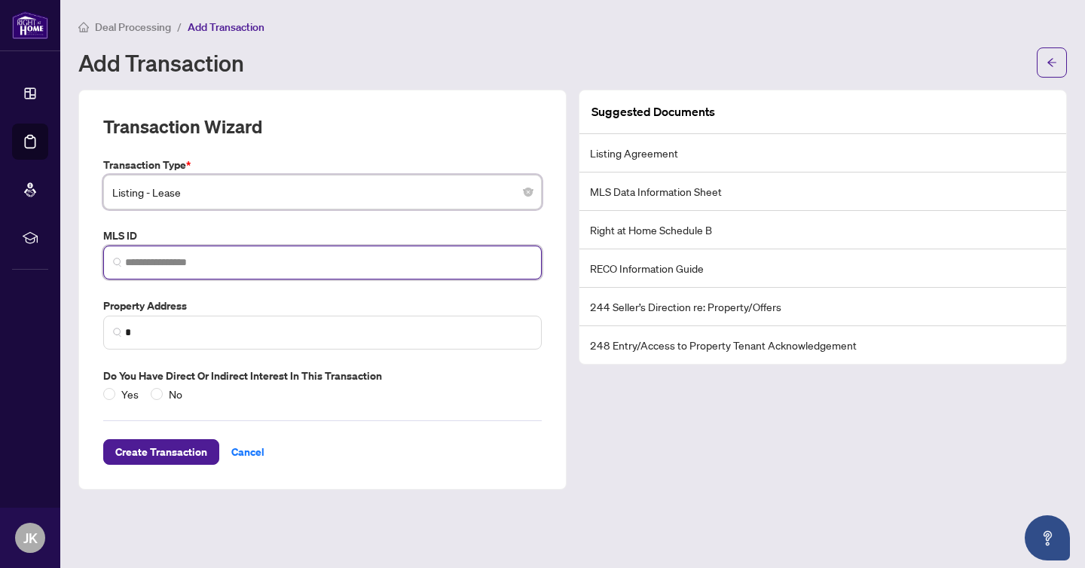
click at [189, 264] on input "search" at bounding box center [328, 263] width 407 height 16
paste input "*********"
type input "*********"
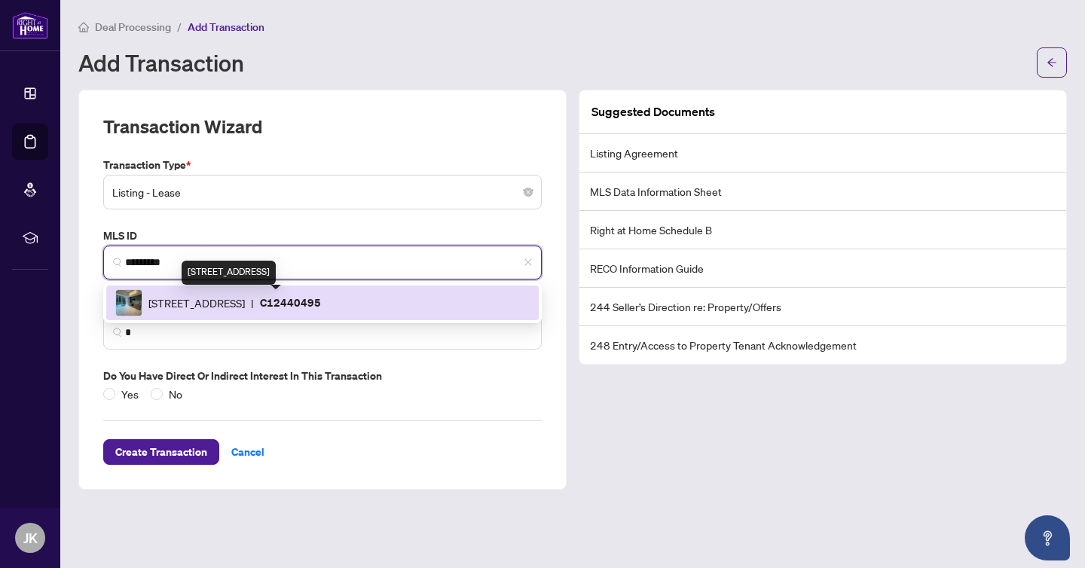
click at [245, 307] on span "[STREET_ADDRESS]" at bounding box center [196, 303] width 96 height 17
type input "**********"
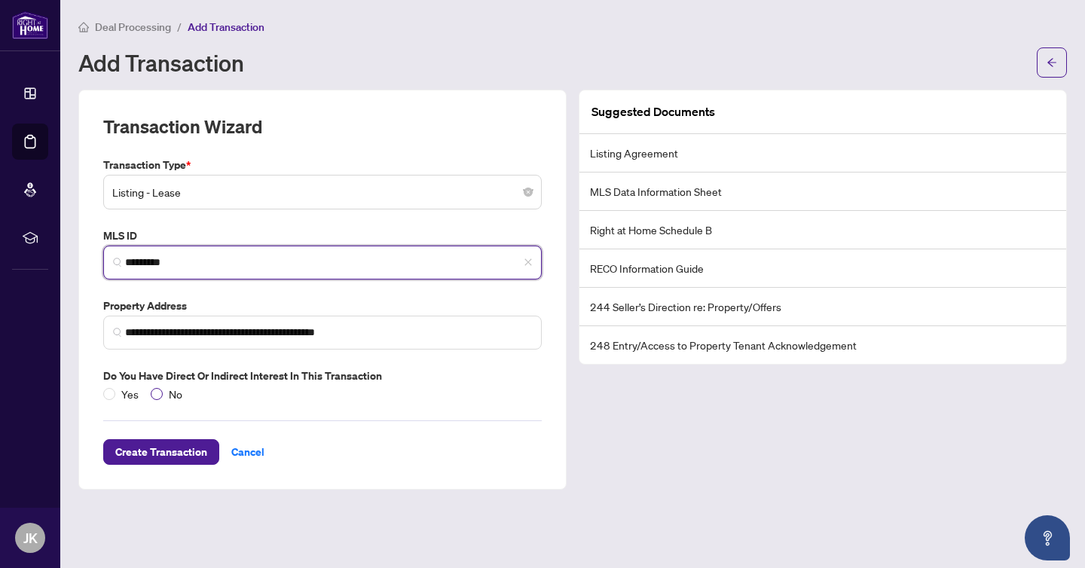
type input "*********"
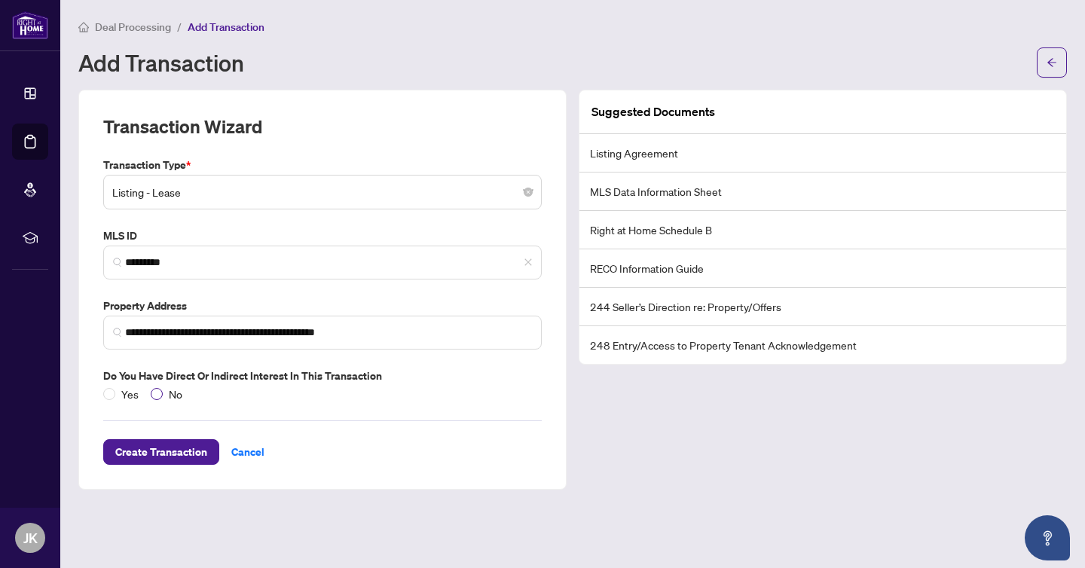
click at [166, 395] on span "No" at bounding box center [176, 394] width 26 height 17
click at [170, 457] on span "Create Transaction" at bounding box center [161, 452] width 92 height 24
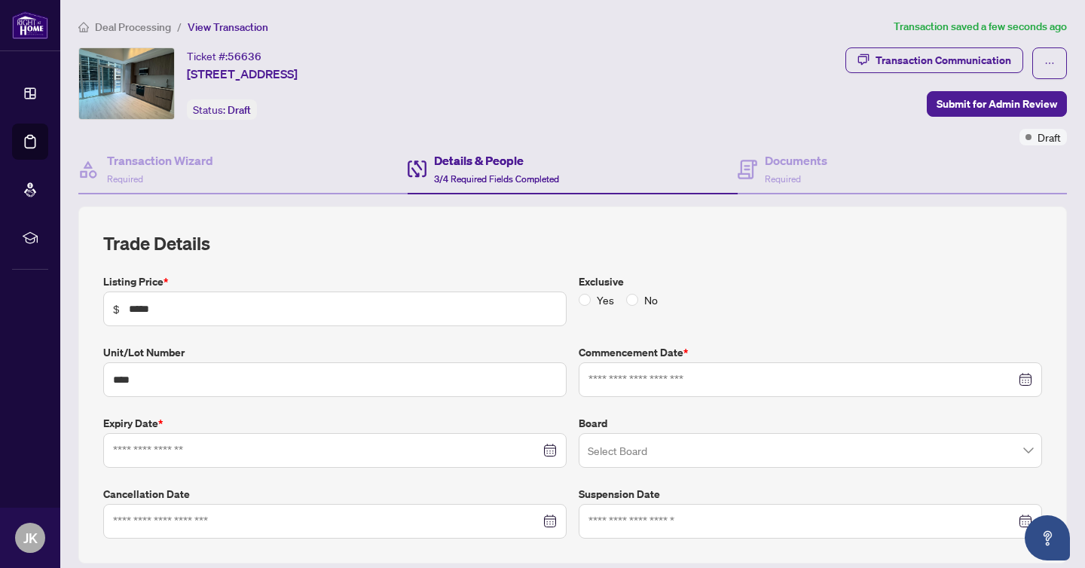
type input "**********"
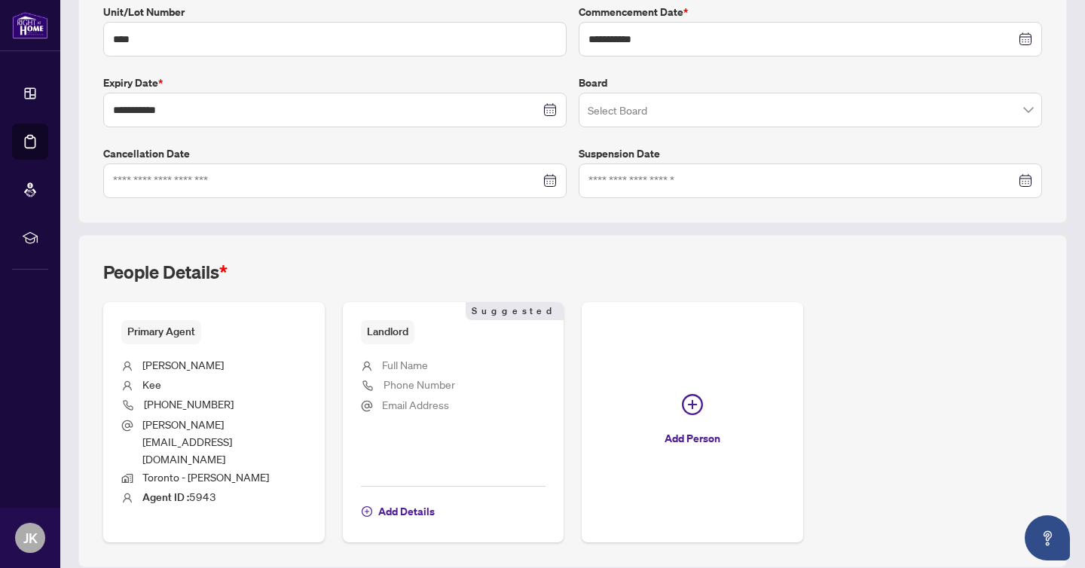
scroll to position [361, 0]
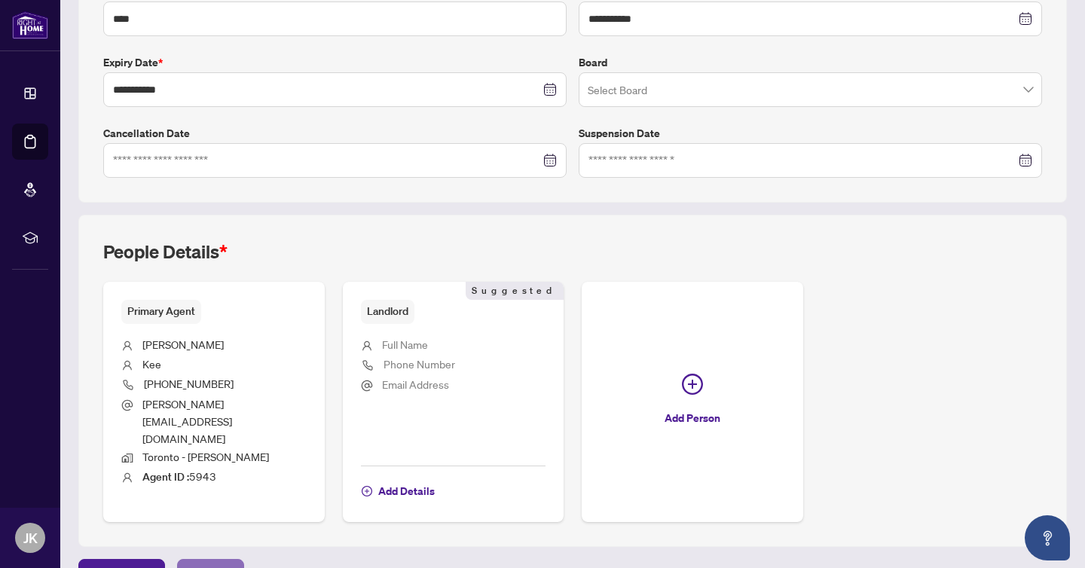
click at [221, 560] on span "Next Tab" at bounding box center [210, 572] width 43 height 24
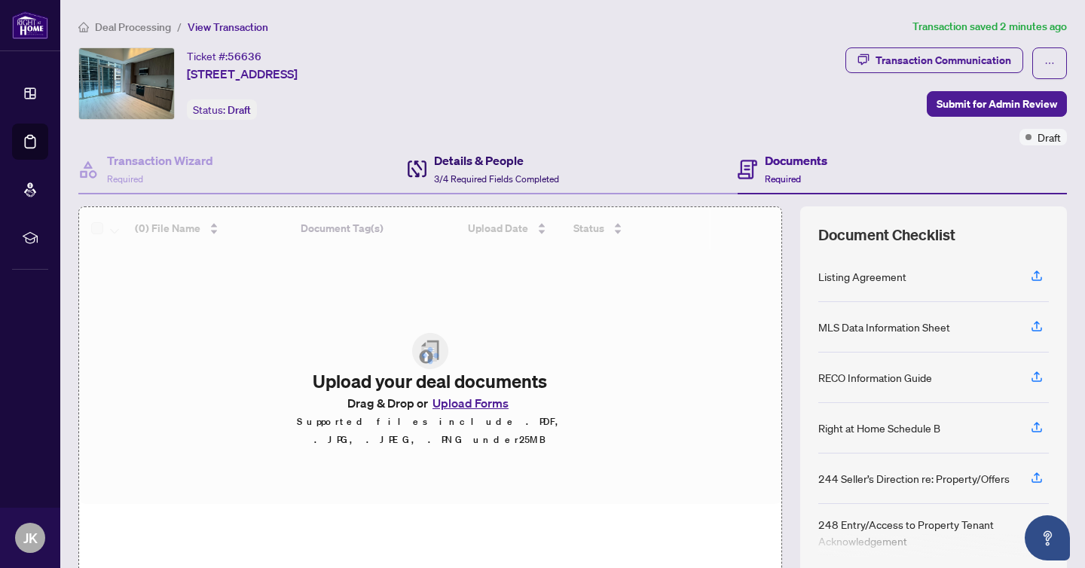
click at [518, 173] on span "3/4 Required Fields Completed" at bounding box center [496, 178] width 125 height 11
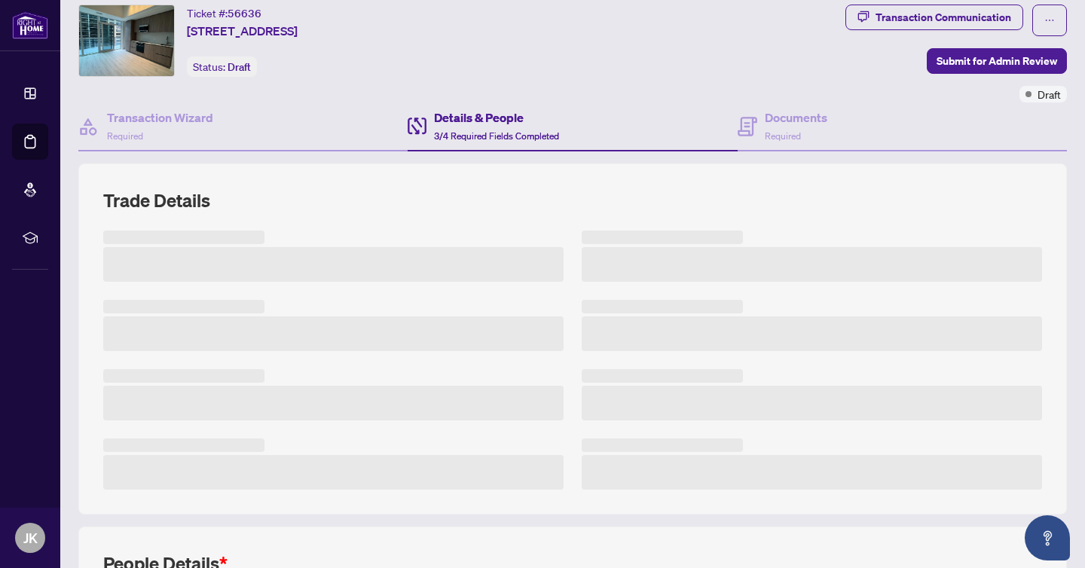
scroll to position [89, 0]
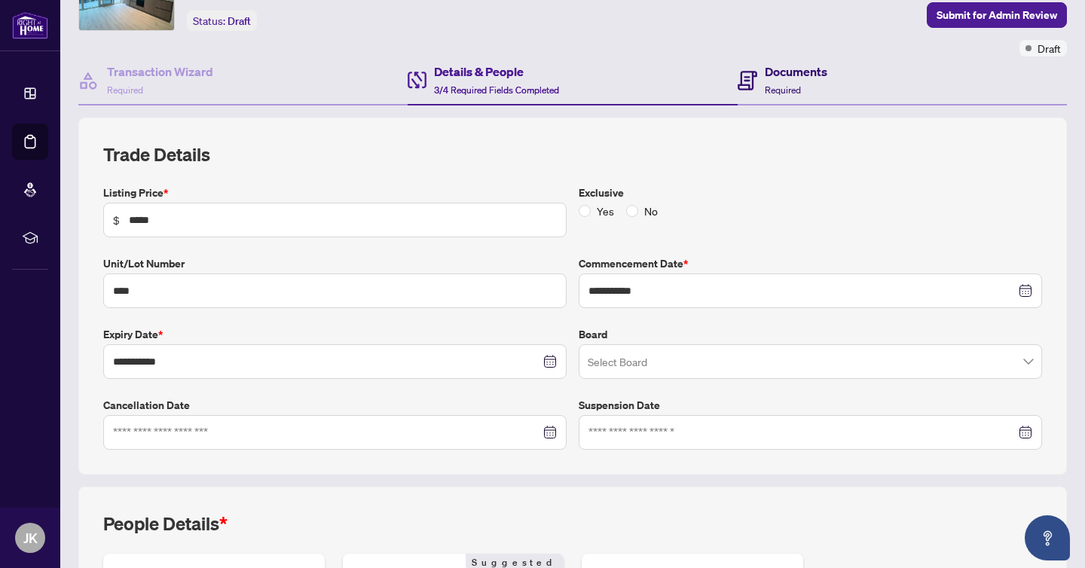
click at [767, 89] on span "Required" at bounding box center [783, 89] width 36 height 11
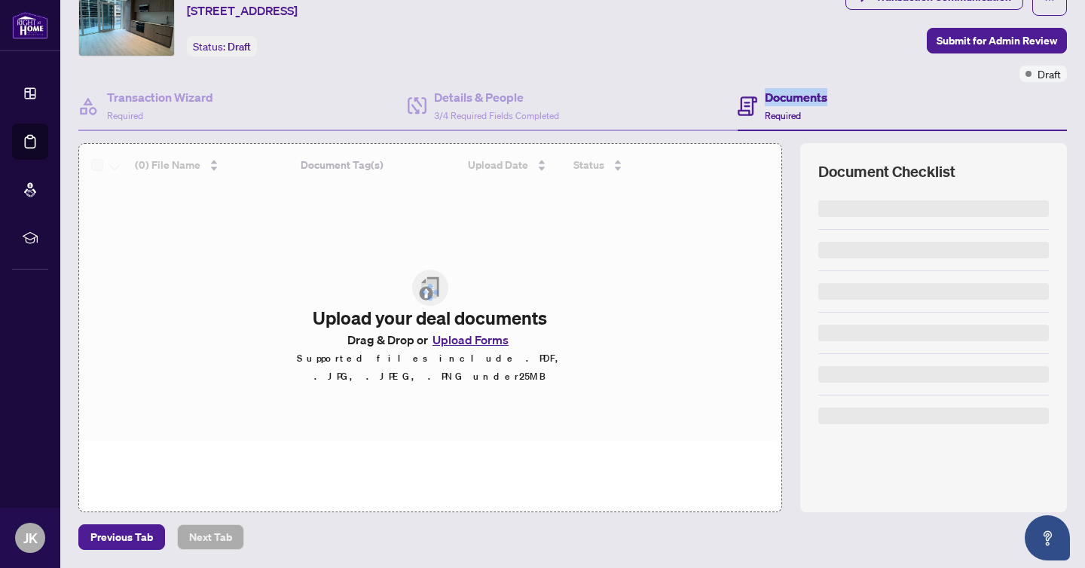
scroll to position [62, 0]
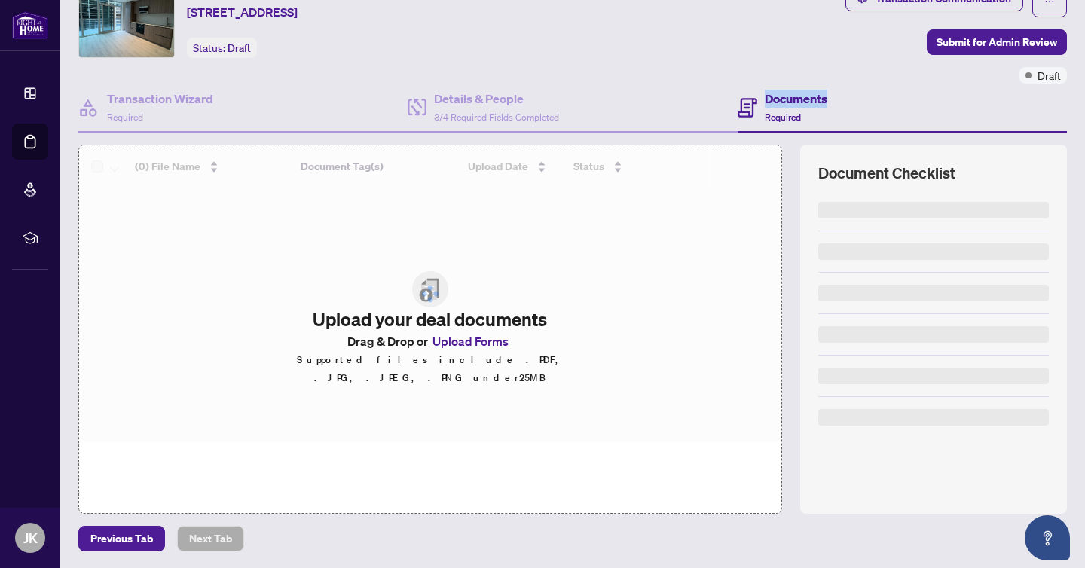
click at [767, 90] on h4 "Documents" at bounding box center [796, 99] width 63 height 18
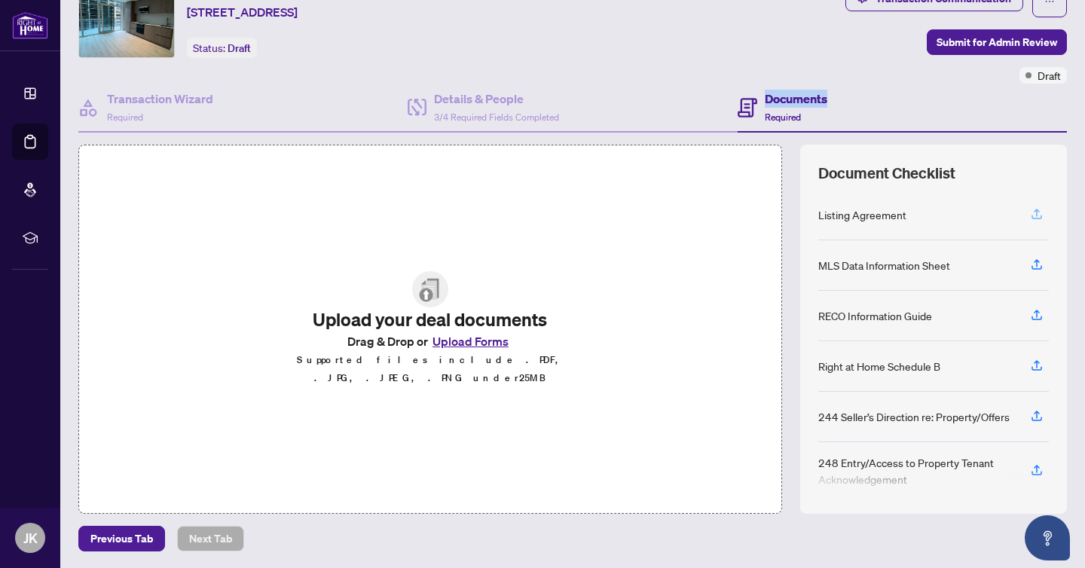
click at [1033, 218] on icon "button" at bounding box center [1037, 214] width 14 height 14
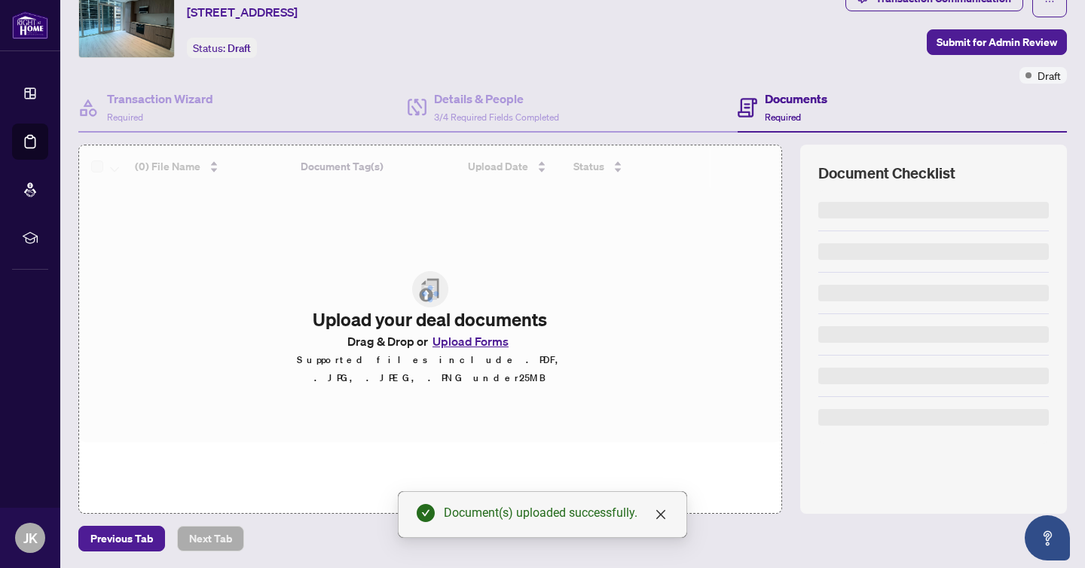
click at [1035, 267] on div at bounding box center [933, 251] width 231 height 41
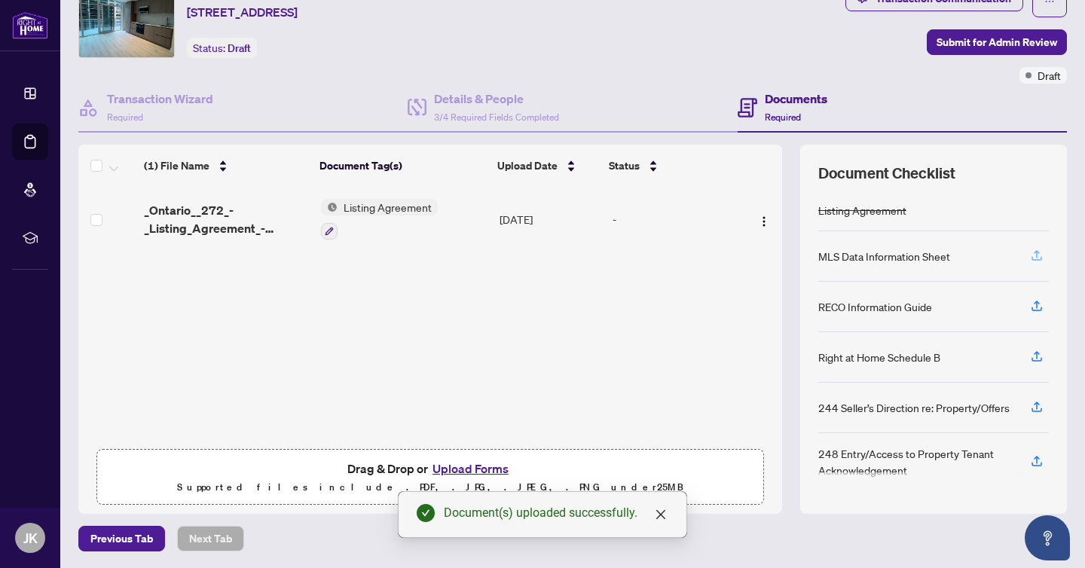
click at [1034, 256] on icon "button" at bounding box center [1037, 256] width 14 height 14
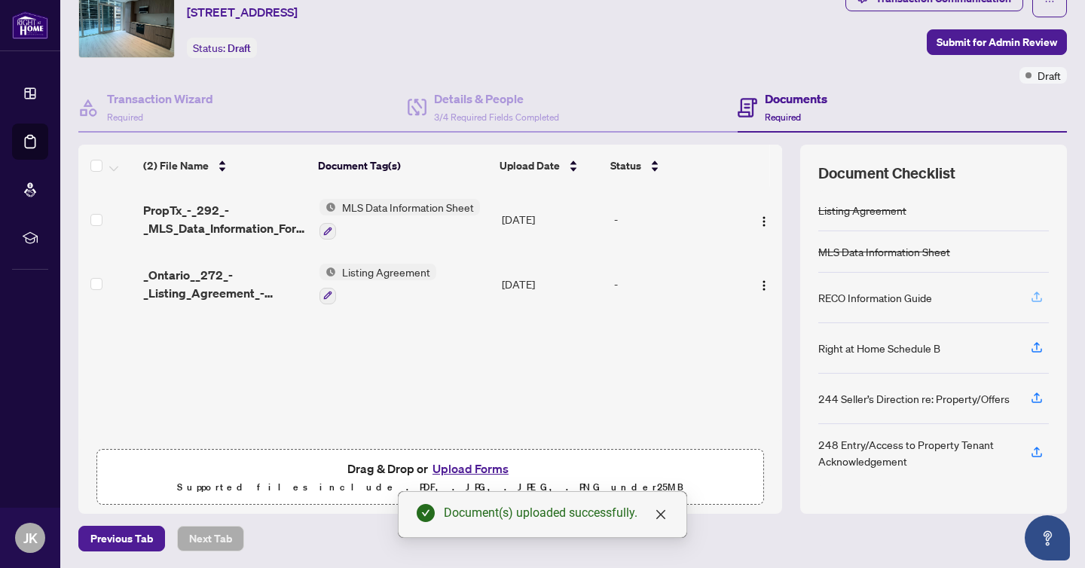
click at [1034, 295] on icon "button" at bounding box center [1037, 297] width 14 height 14
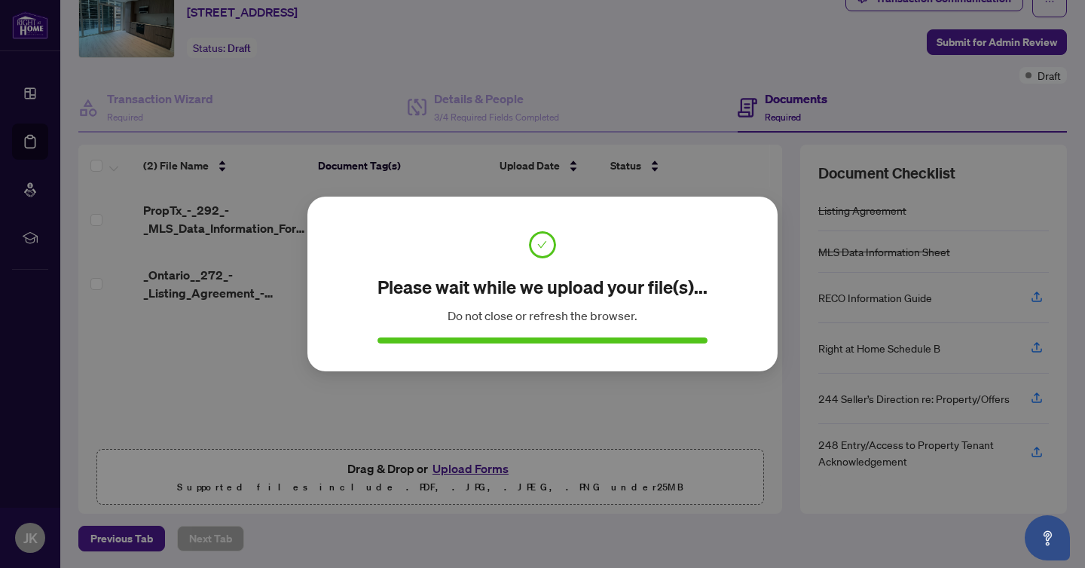
click at [865, 62] on div "Please wait while we upload your file(s)... Do not close or refresh the browser…" at bounding box center [542, 284] width 1085 height 568
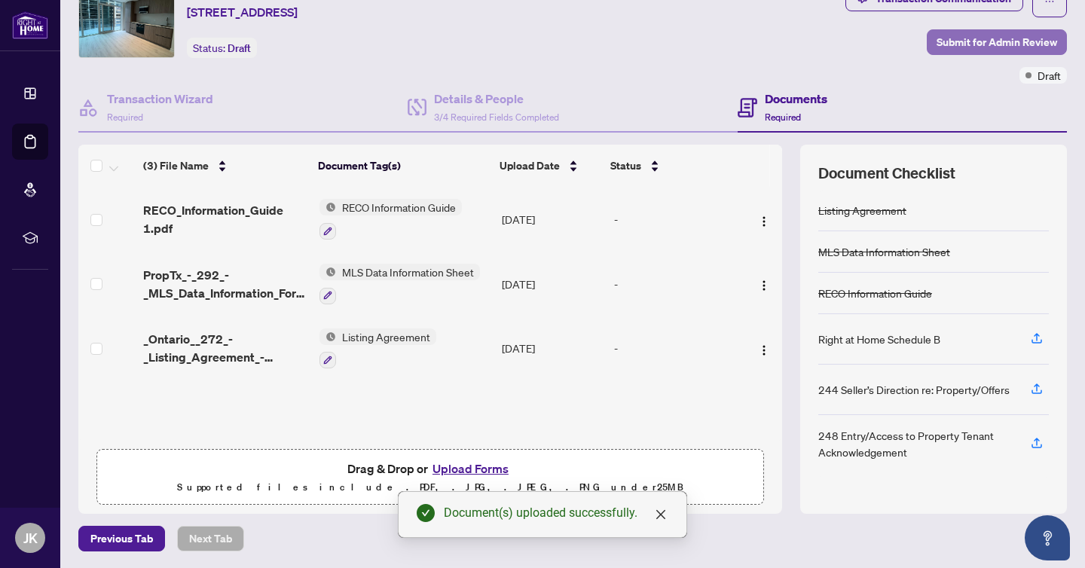
click at [975, 48] on span "Submit for Admin Review" at bounding box center [996, 42] width 121 height 24
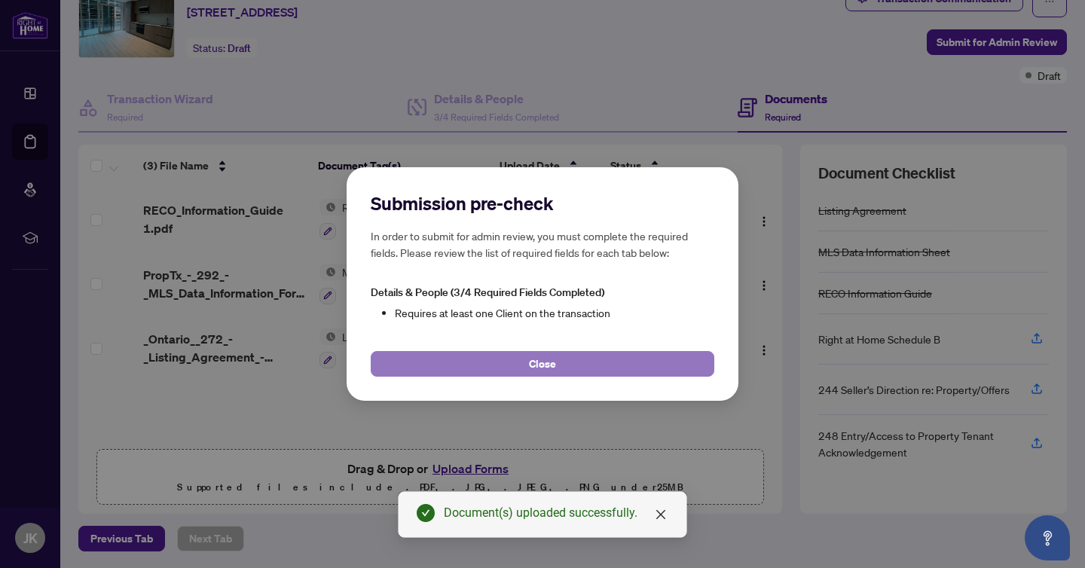
click at [517, 360] on button "Close" at bounding box center [543, 364] width 344 height 26
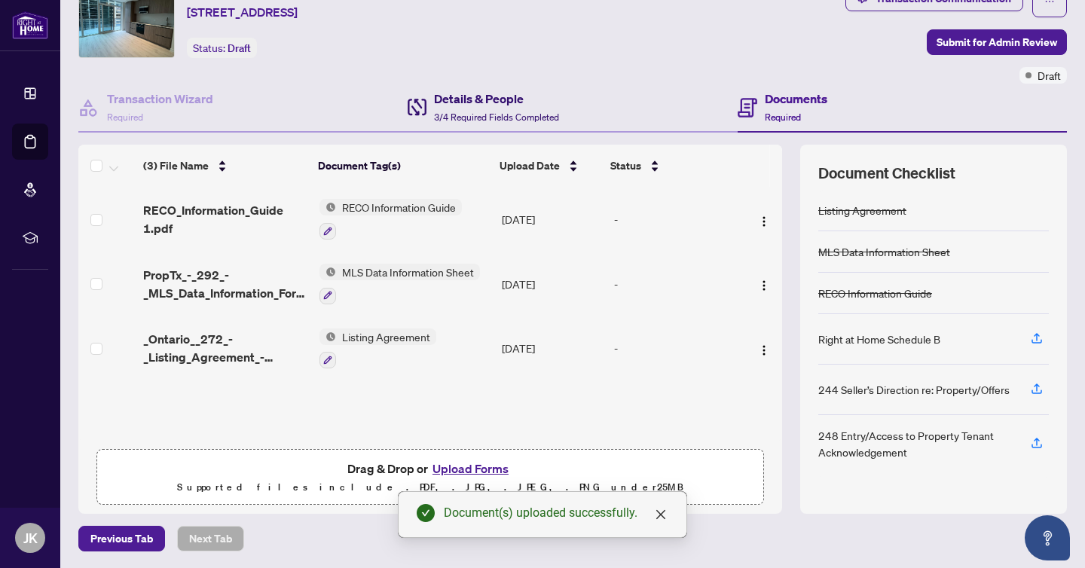
click at [484, 100] on h4 "Details & People" at bounding box center [496, 99] width 125 height 18
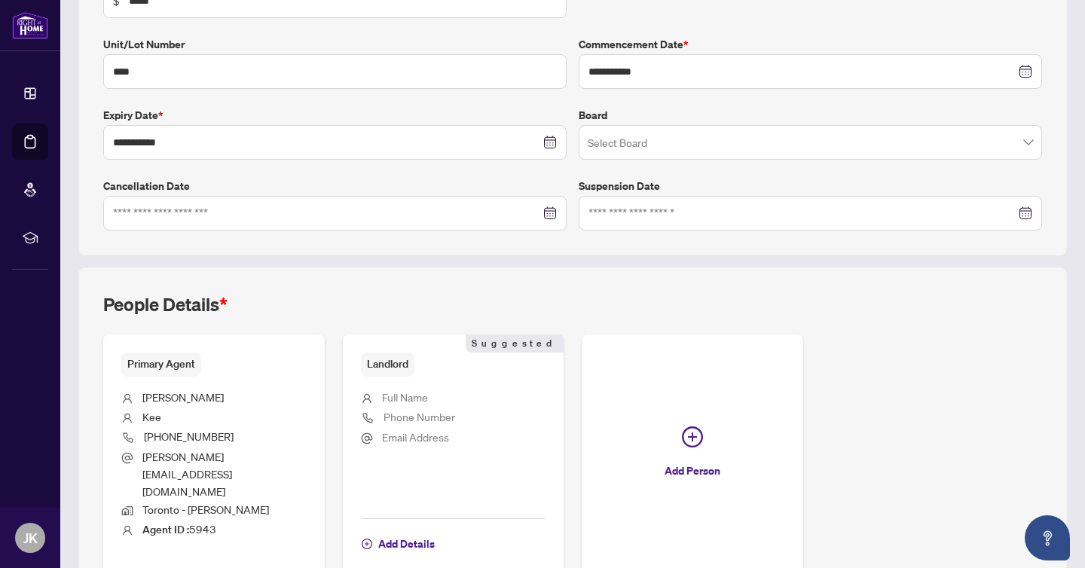
scroll to position [361, 0]
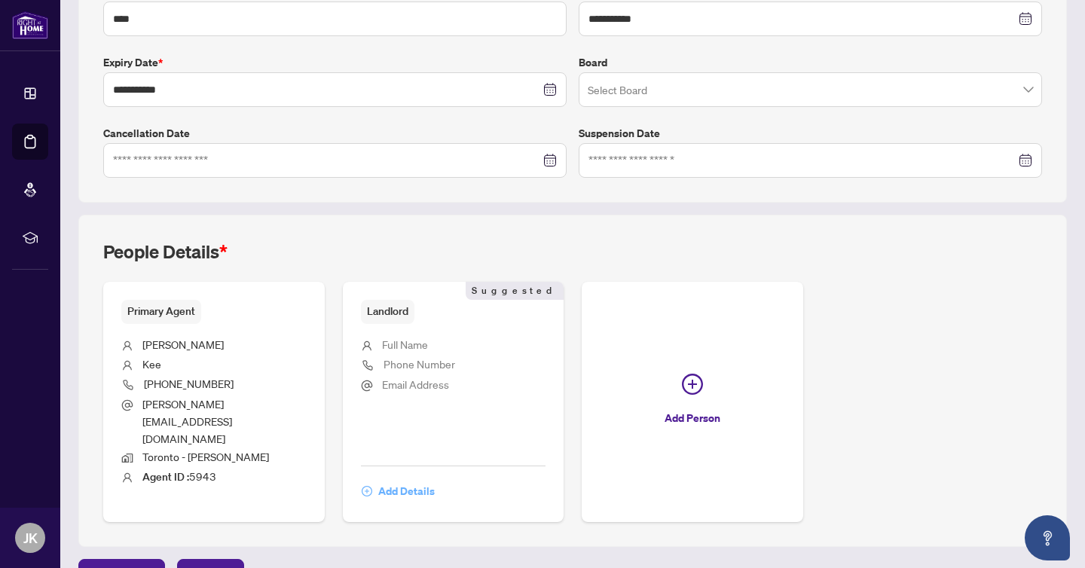
click at [406, 479] on span "Add Details" at bounding box center [406, 491] width 57 height 24
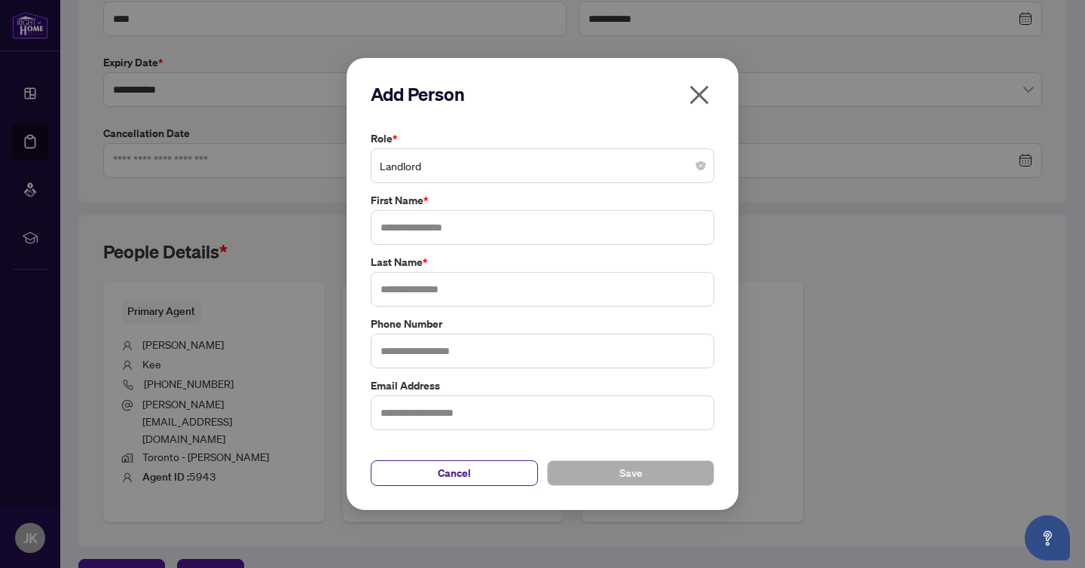
click at [432, 252] on div "Role * Landlord First Name * Last Name * Phone Number Email Address" at bounding box center [542, 280] width 353 height 300
click at [438, 231] on input "text" at bounding box center [543, 227] width 344 height 35
paste input "**********"
drag, startPoint x: 463, startPoint y: 228, endPoint x: 356, endPoint y: 225, distance: 107.0
click at [356, 225] on div "**********" at bounding box center [543, 284] width 392 height 452
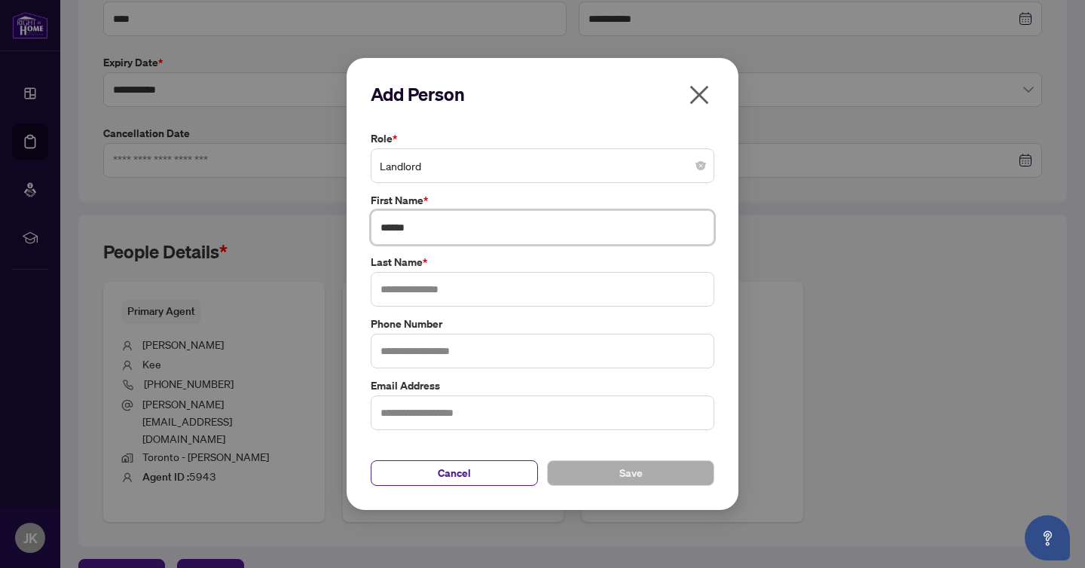
type input "******"
click at [405, 295] on input "text" at bounding box center [543, 289] width 344 height 35
paste input "**********"
type input "**********"
click at [602, 485] on button "Save" at bounding box center [630, 473] width 167 height 26
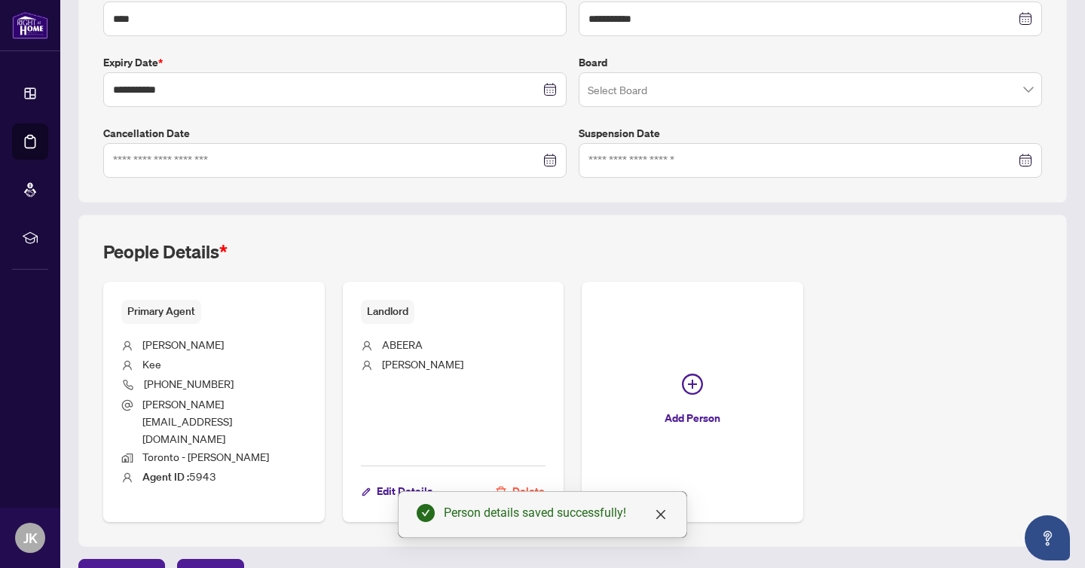
scroll to position [0, 0]
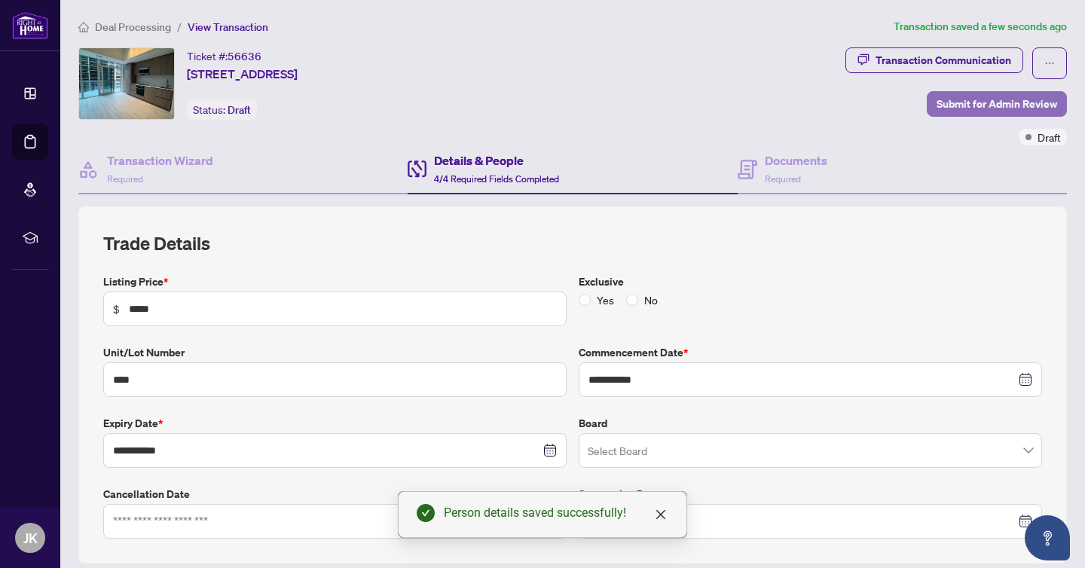
click at [986, 105] on span "Submit for Admin Review" at bounding box center [996, 104] width 121 height 24
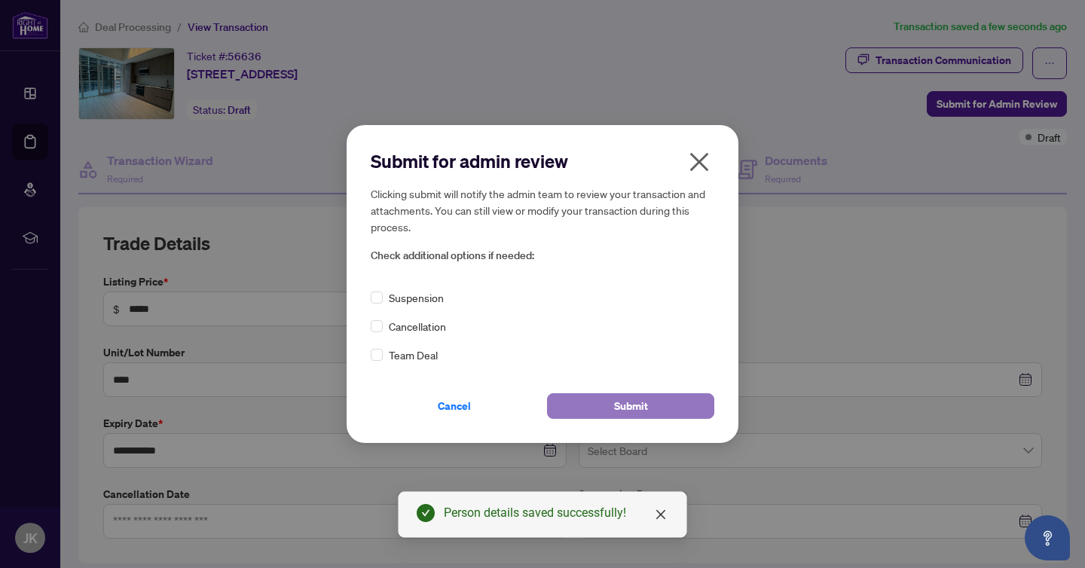
click at [625, 405] on span "Submit" at bounding box center [631, 406] width 34 height 24
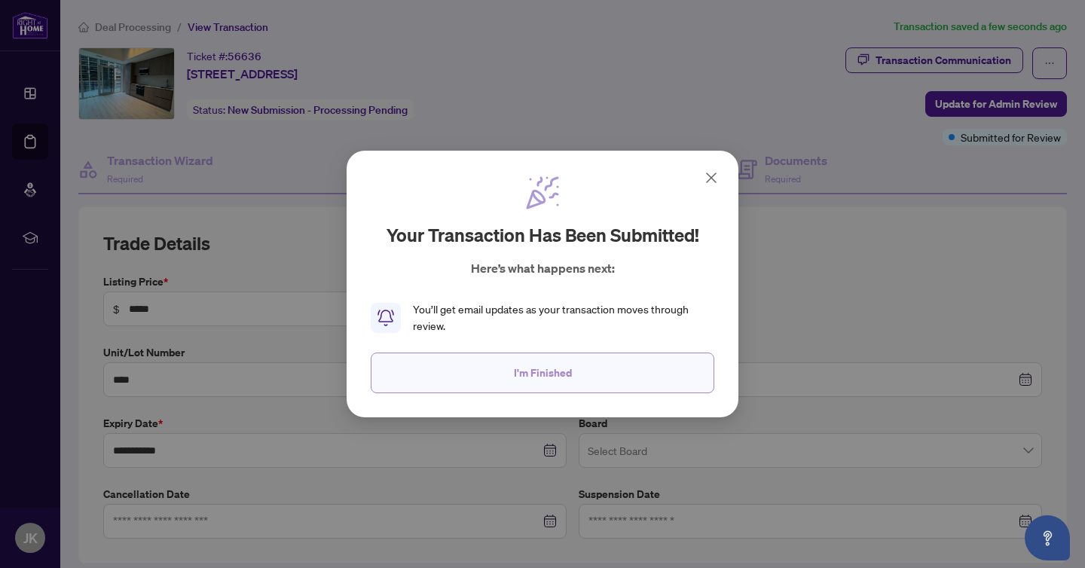
click at [545, 378] on span "I'm Finished" at bounding box center [543, 373] width 58 height 24
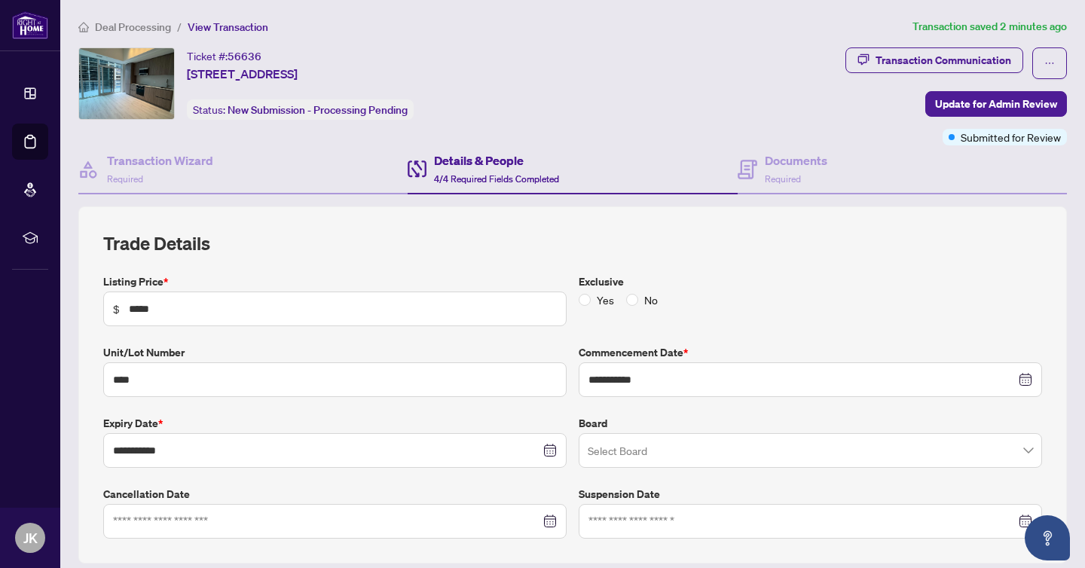
click at [616, 112] on div "Ticket #: 56636 [STREET_ADDRESS] Status: New Submission - Processing Pending" at bounding box center [458, 83] width 761 height 72
click at [135, 29] on span "Deal Processing" at bounding box center [133, 27] width 76 height 14
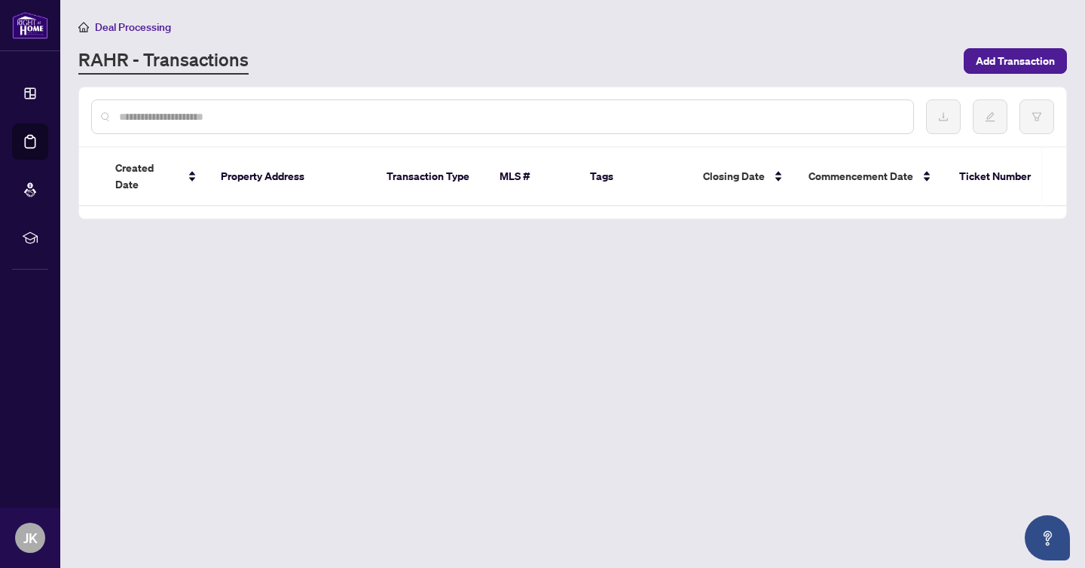
click at [135, 29] on span "Deal Processing" at bounding box center [133, 27] width 76 height 14
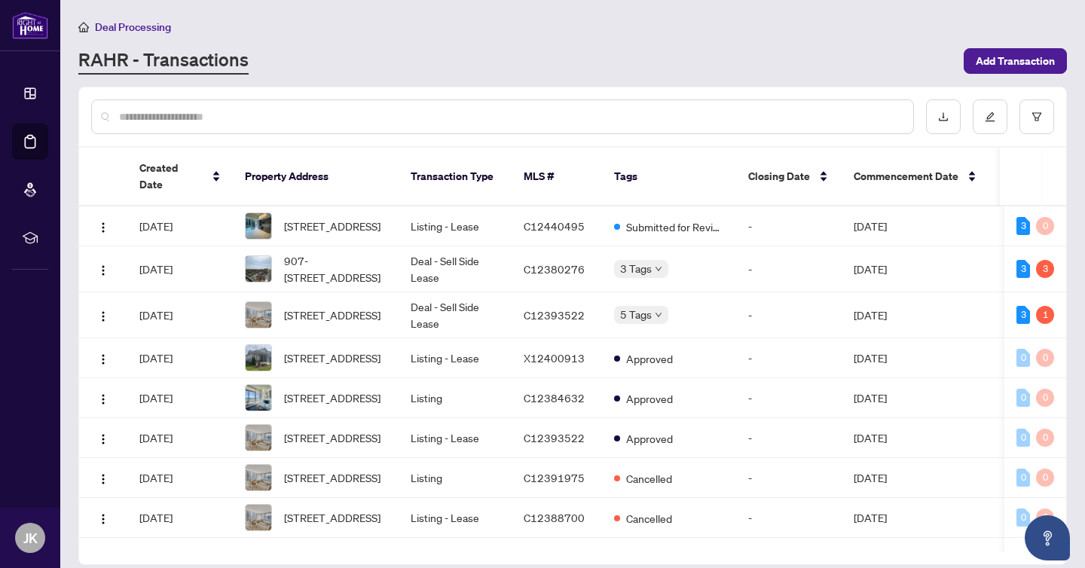
click at [515, 78] on main "Deal Processing [PERSON_NAME] - Transactions Add Transaction Created Date Prope…" at bounding box center [572, 284] width 1025 height 568
click at [365, 218] on span "[STREET_ADDRESS]" at bounding box center [332, 226] width 96 height 17
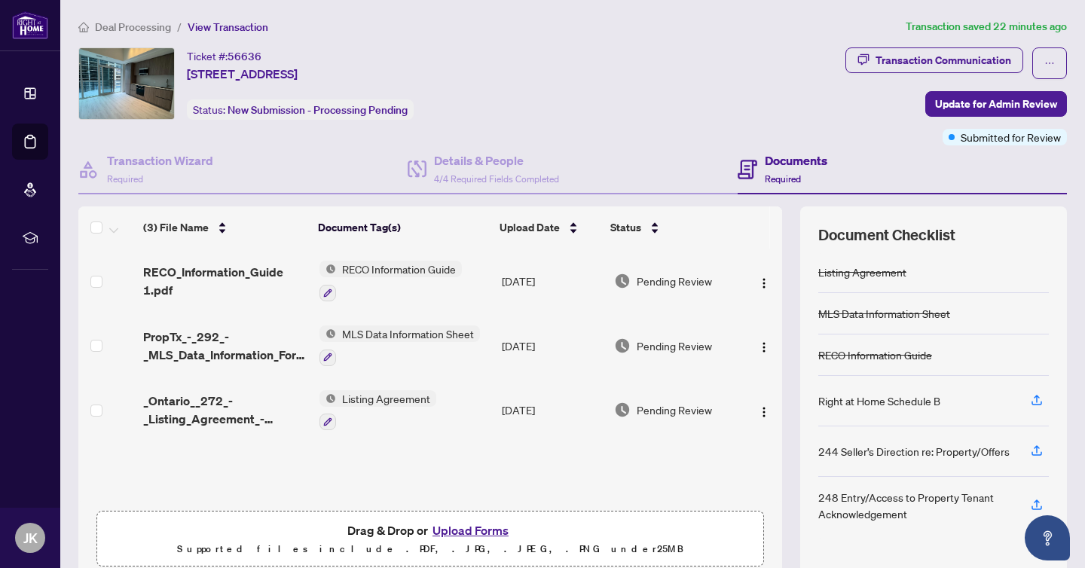
scroll to position [62, 0]
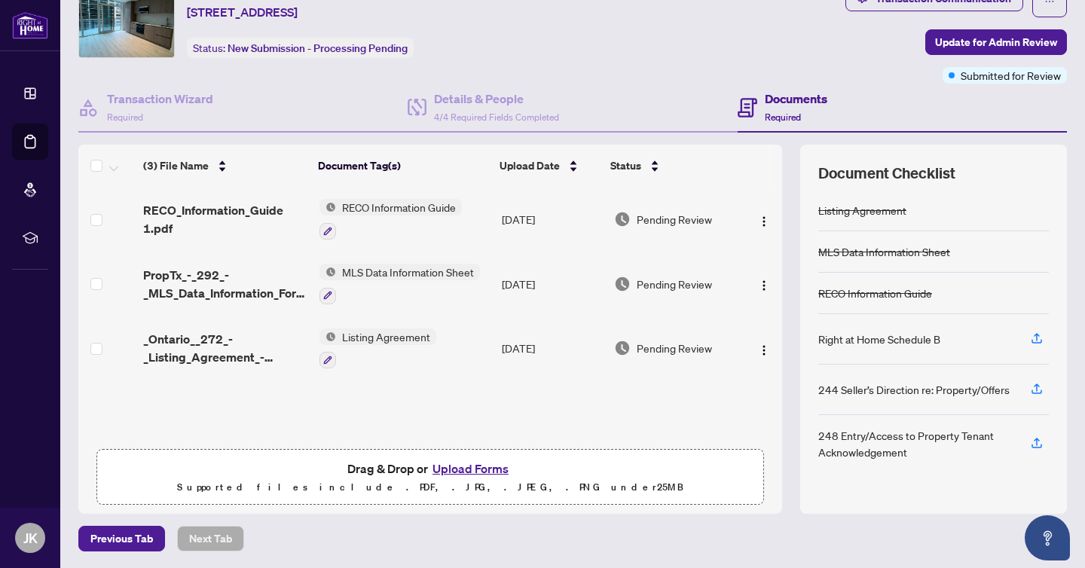
click at [463, 467] on button "Upload Forms" at bounding box center [470, 469] width 85 height 20
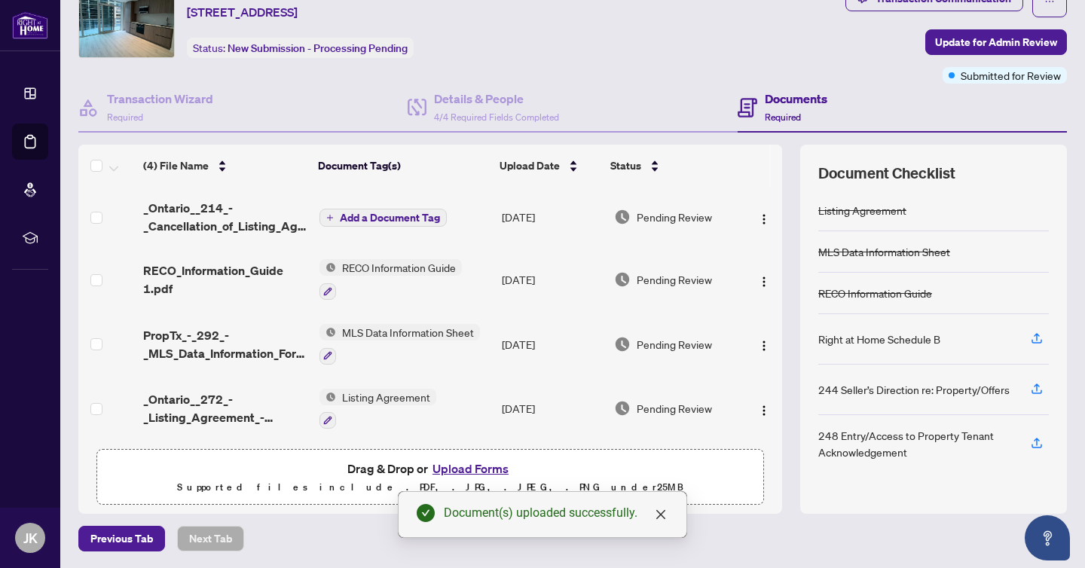
scroll to position [0, 0]
click at [778, 37] on div "Ticket #: 56636 [STREET_ADDRESS] Status: New Submission - Processing Pending" at bounding box center [458, 22] width 761 height 72
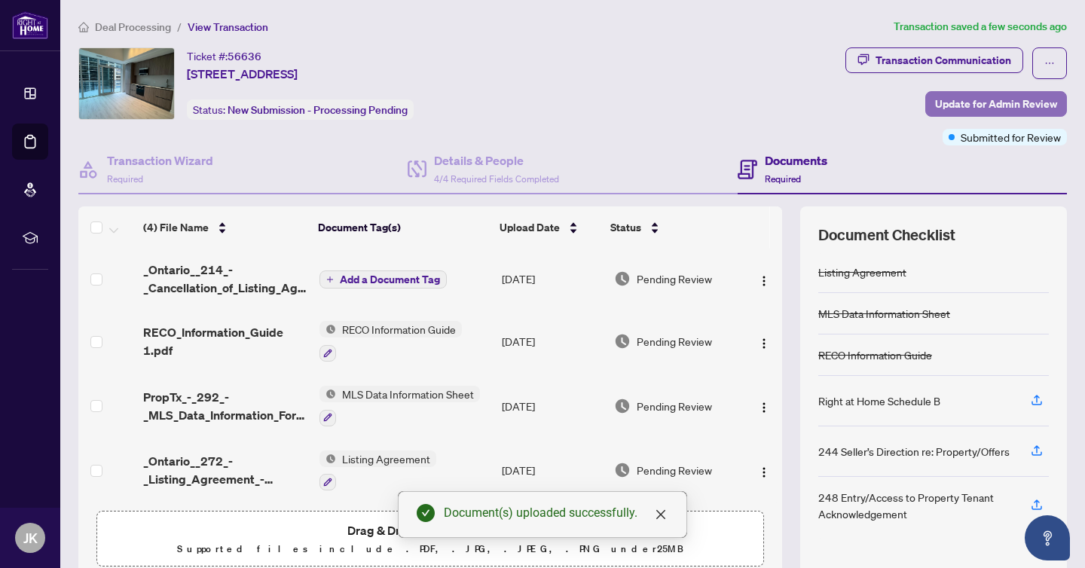
click at [989, 96] on span "Update for Admin Review" at bounding box center [996, 104] width 122 height 24
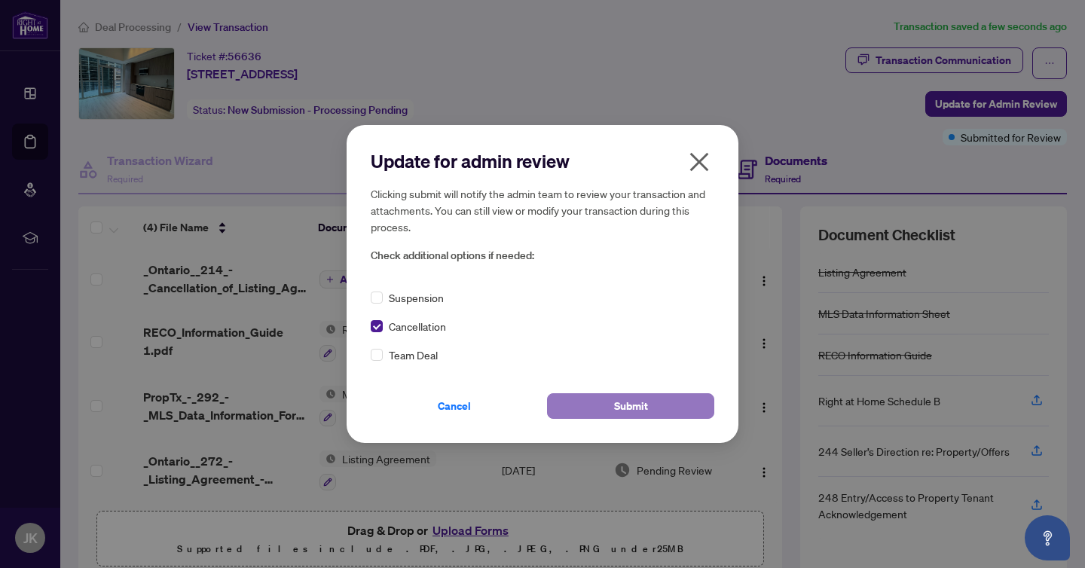
click at [640, 405] on span "Submit" at bounding box center [631, 406] width 34 height 24
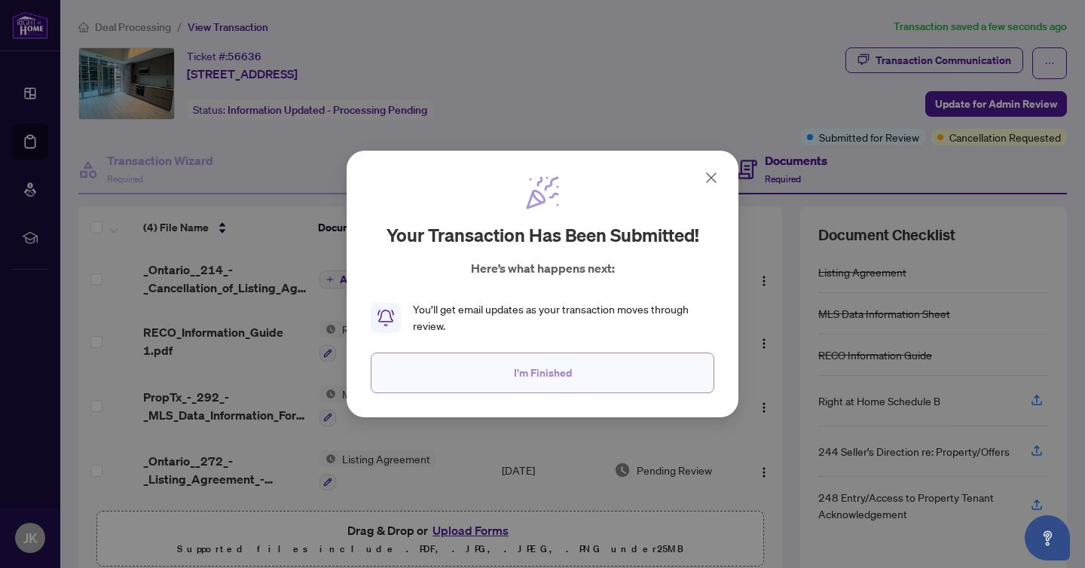
click at [539, 374] on span "I'm Finished" at bounding box center [543, 373] width 58 height 24
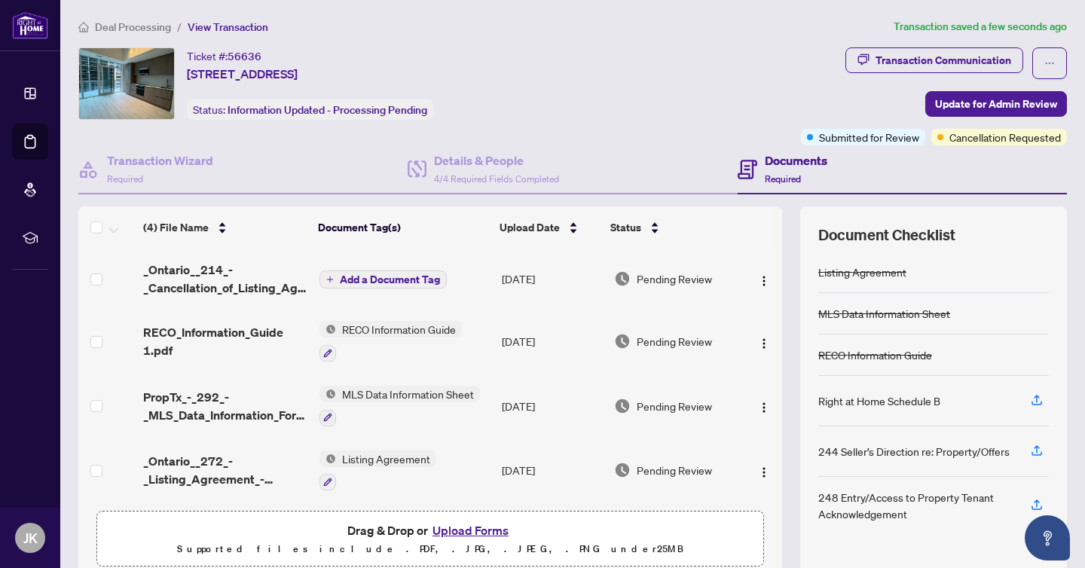
click at [745, 85] on div "Ticket #: 56636 [STREET_ADDRESS] Status: Information Updated - Processing Pendi…" at bounding box center [436, 83] width 716 height 72
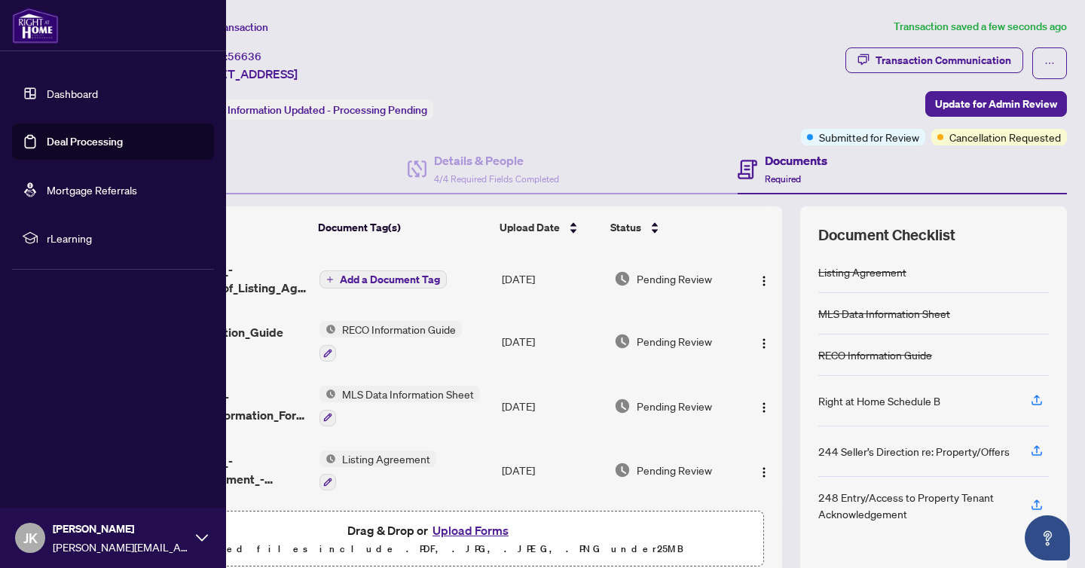
click at [195, 536] on div "JK [PERSON_NAME] [PERSON_NAME][EMAIL_ADDRESS][DOMAIN_NAME]" at bounding box center [113, 538] width 226 height 60
click at [77, 449] on span "Logout" at bounding box center [61, 448] width 34 height 24
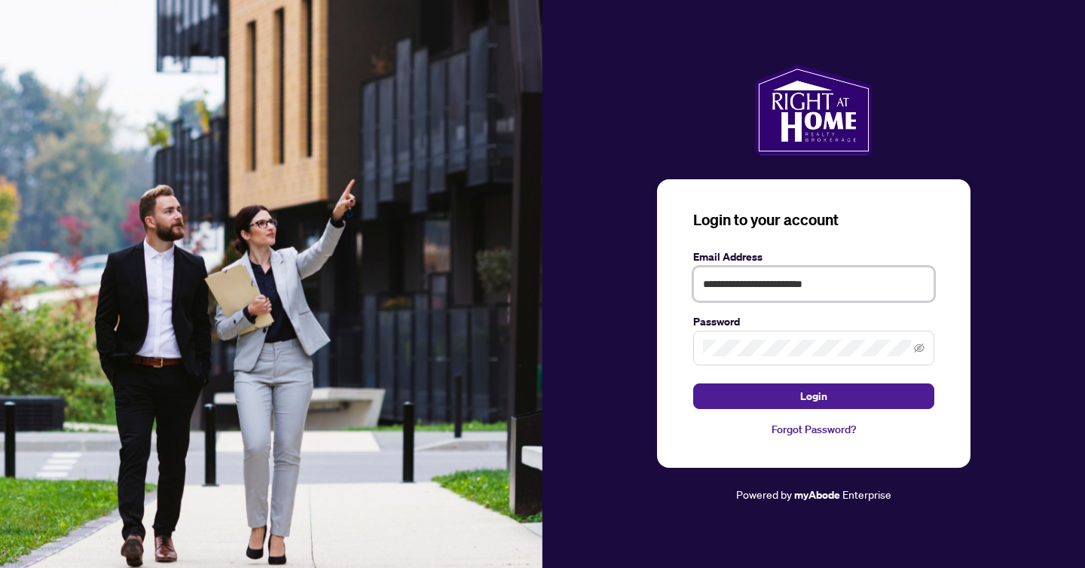
click at [771, 267] on input "**********" at bounding box center [813, 284] width 241 height 35
type input "**********"
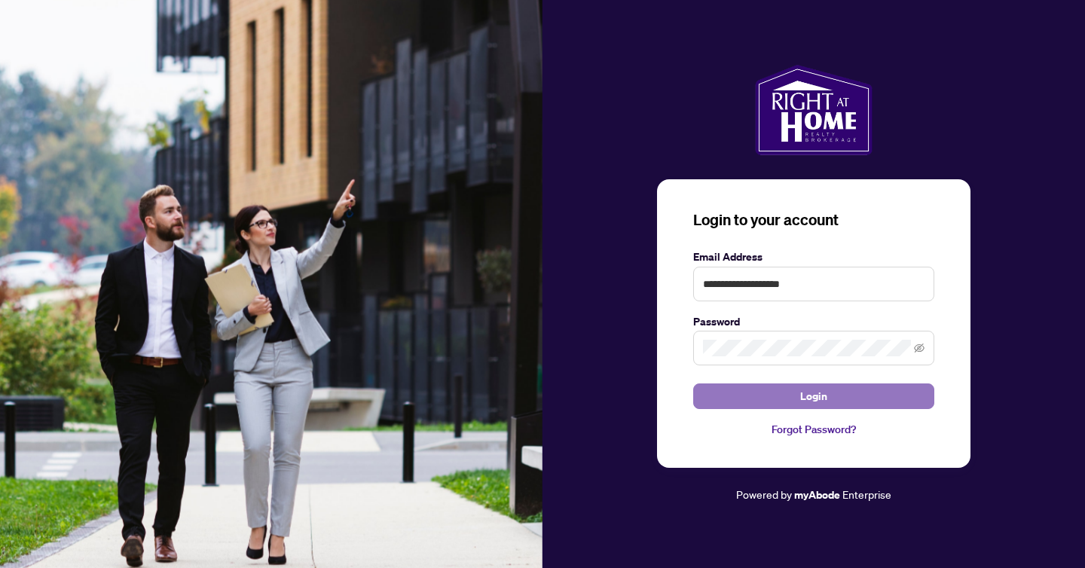
click at [788, 405] on button "Login" at bounding box center [813, 396] width 241 height 26
